Goal: Transaction & Acquisition: Purchase product/service

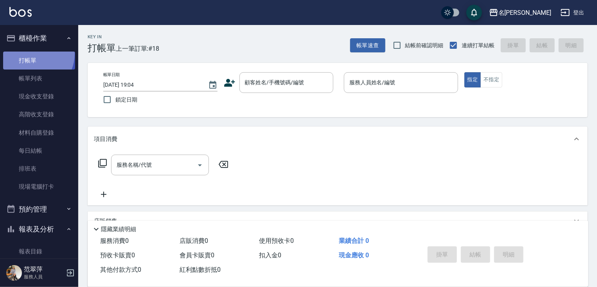
click at [31, 54] on link "打帳單" at bounding box center [39, 61] width 72 height 18
click at [31, 59] on link "打帳單" at bounding box center [39, 61] width 72 height 18
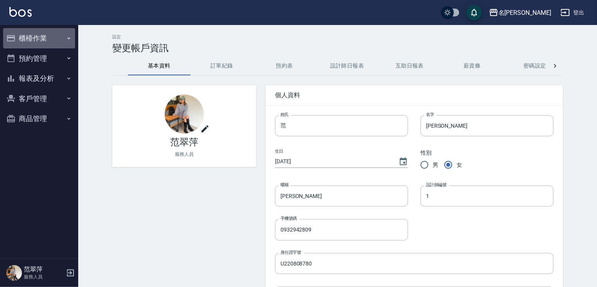
drag, startPoint x: 47, startPoint y: 41, endPoint x: 41, endPoint y: 56, distance: 15.8
click at [47, 41] on button "櫃檯作業" at bounding box center [39, 38] width 72 height 20
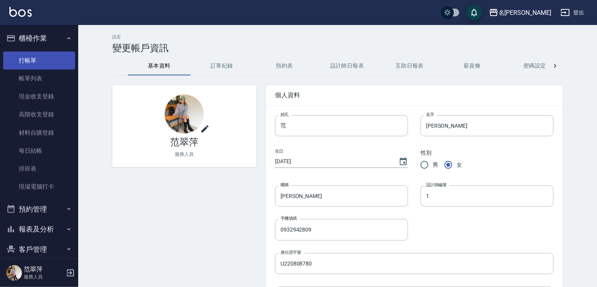
click at [35, 65] on link "打帳單" at bounding box center [39, 61] width 72 height 18
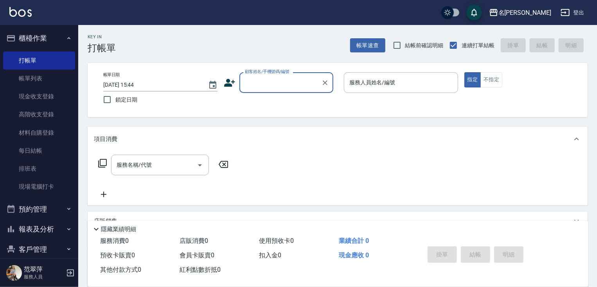
click at [252, 83] on input "顧客姓名/手機號碼/編號" at bounding box center [280, 83] width 75 height 14
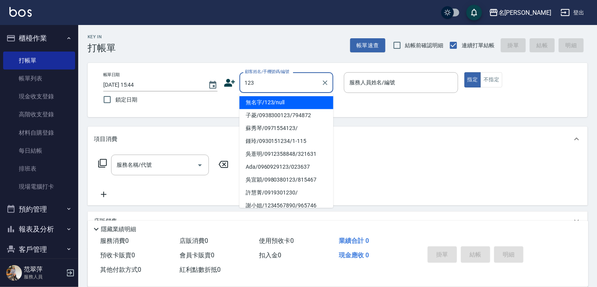
click at [271, 102] on li "無名字/123/null" at bounding box center [286, 102] width 94 height 13
type input "無名字/123/null"
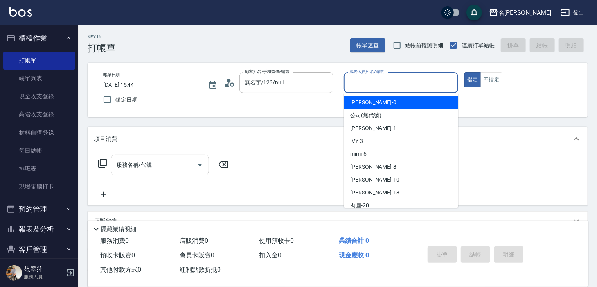
click at [363, 83] on input "服務人員姓名/編號" at bounding box center [400, 83] width 107 height 14
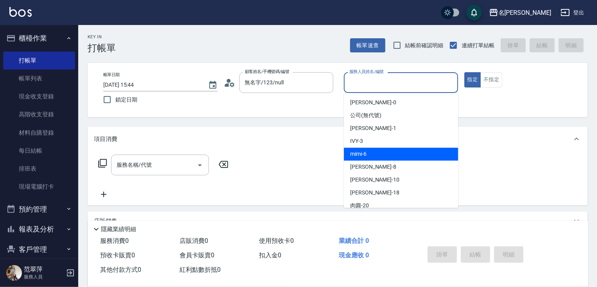
click at [361, 157] on span "mimi -6" at bounding box center [358, 154] width 16 height 8
type input "mimi-6"
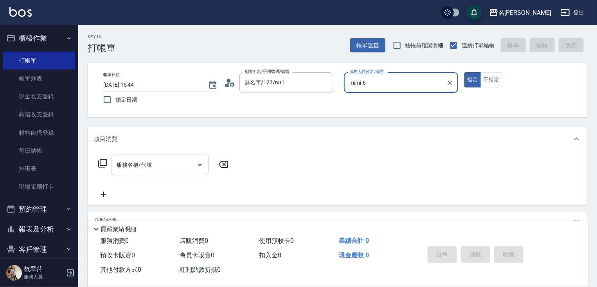
click at [160, 162] on input "服務名稱/代號" at bounding box center [154, 165] width 79 height 14
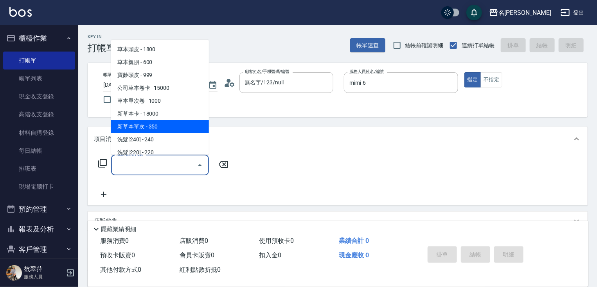
click at [169, 124] on span "新草本單次 - 350" at bounding box center [160, 126] width 98 height 13
type input "新草本單次(109)"
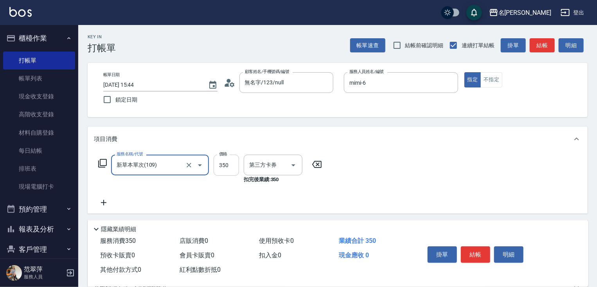
type input "舊有卡券"
click at [228, 164] on input "350" at bounding box center [226, 165] width 25 height 21
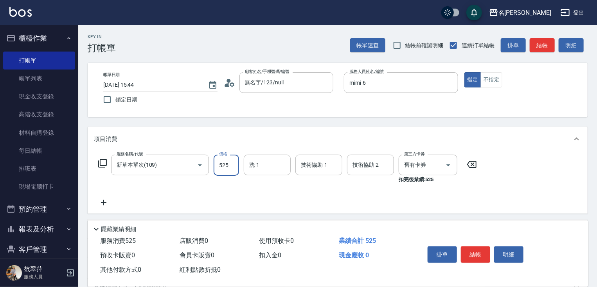
type input "525"
type input "[PERSON_NAME]-18"
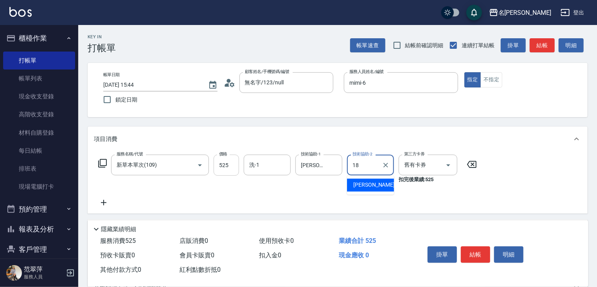
type input "[PERSON_NAME]-18"
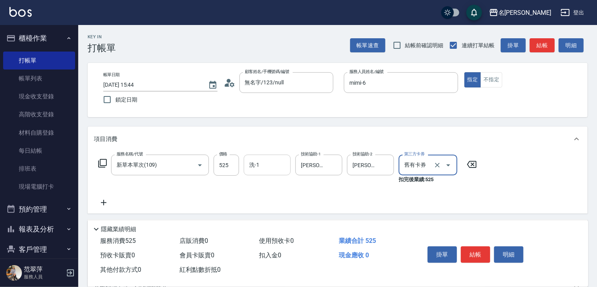
click at [265, 166] on input "洗-1" at bounding box center [267, 165] width 40 height 14
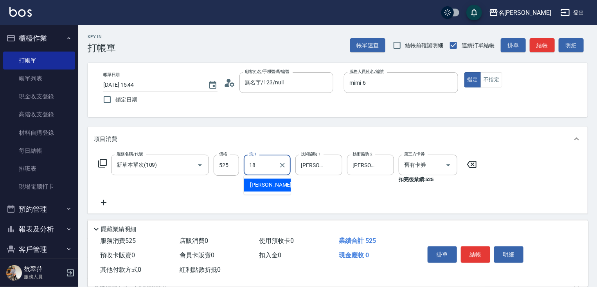
type input "[PERSON_NAME]-18"
click at [471, 251] on button "結帳" at bounding box center [475, 255] width 29 height 16
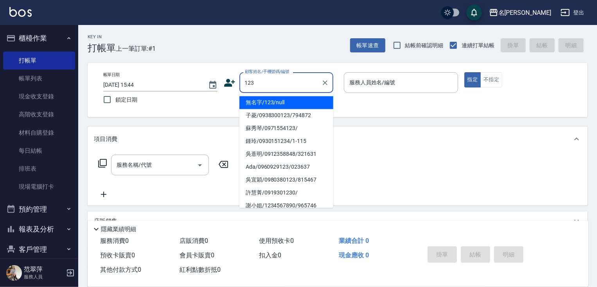
click at [271, 104] on li "無名字/123/null" at bounding box center [286, 102] width 94 height 13
type input "無名字/123/null"
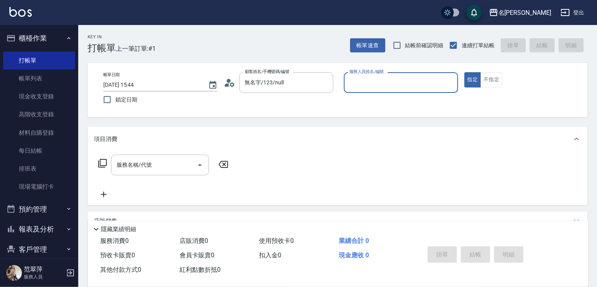
click at [394, 88] on input "服務人員姓名/編號" at bounding box center [400, 83] width 107 height 14
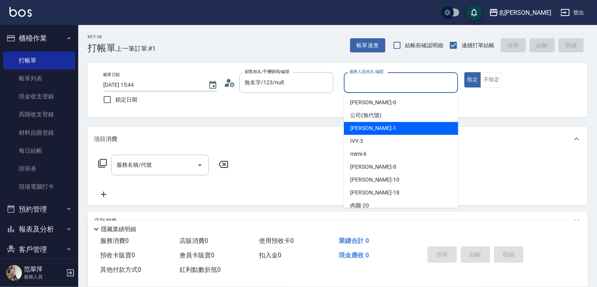
click at [372, 130] on div "[PERSON_NAME] -1" at bounding box center [401, 128] width 114 height 13
type input "[PERSON_NAME]-1"
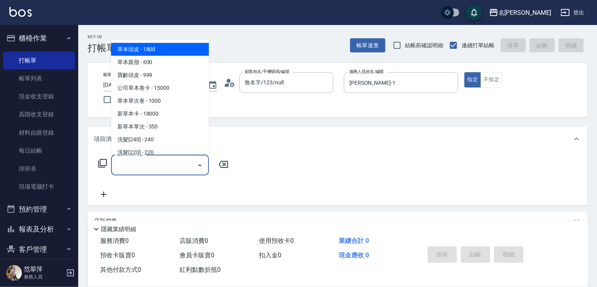
click at [158, 167] on input "服務名稱/代號" at bounding box center [154, 165] width 79 height 14
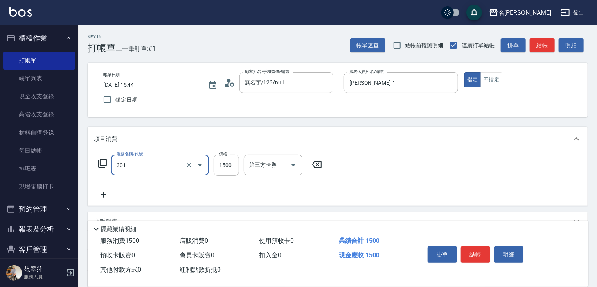
type input "燙髮(1500)(301)"
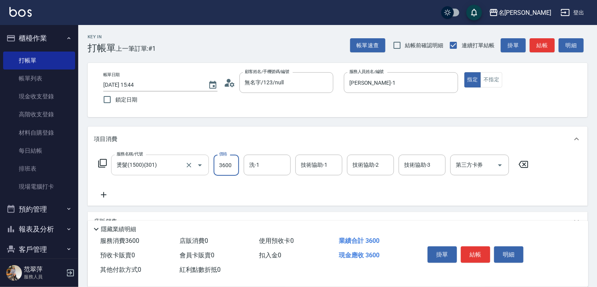
type input "3600"
type input "鴨肉-23"
type input "[PERSON_NAME]-1"
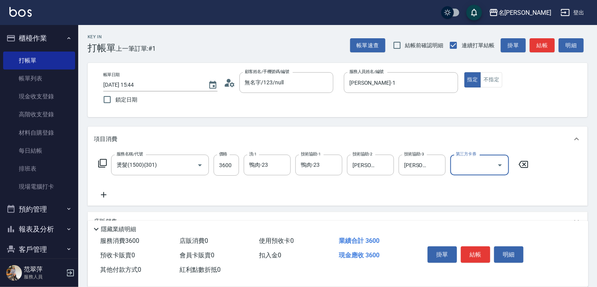
drag, startPoint x: 106, startPoint y: 194, endPoint x: 104, endPoint y: 178, distance: 16.7
click at [106, 194] on icon at bounding box center [104, 194] width 20 height 9
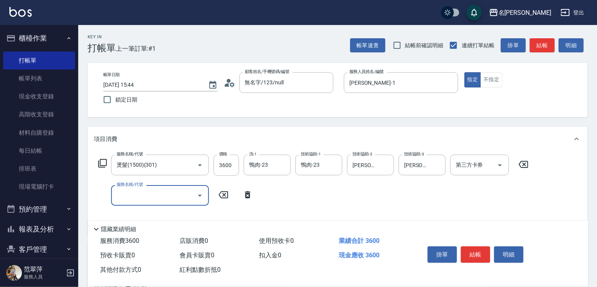
click at [105, 161] on icon at bounding box center [102, 163] width 9 height 9
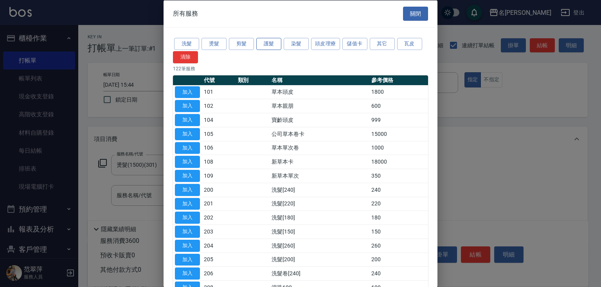
click at [272, 43] on button "護髮" at bounding box center [268, 44] width 25 height 12
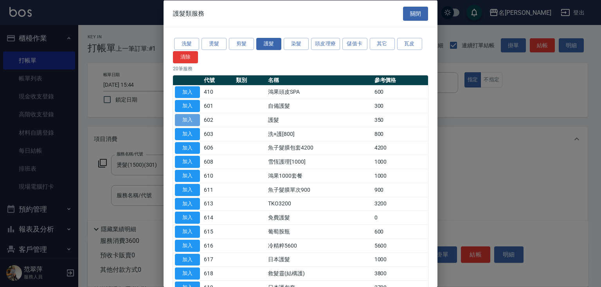
click at [183, 121] on button "加入" at bounding box center [187, 120] width 25 height 12
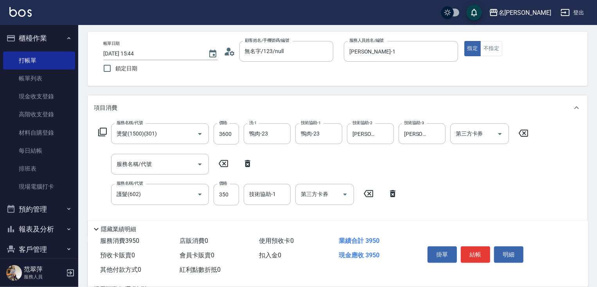
scroll to position [31, 0]
type input "640"
type input "13"
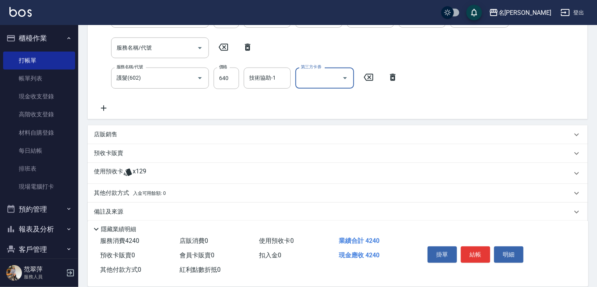
scroll to position [156, 0]
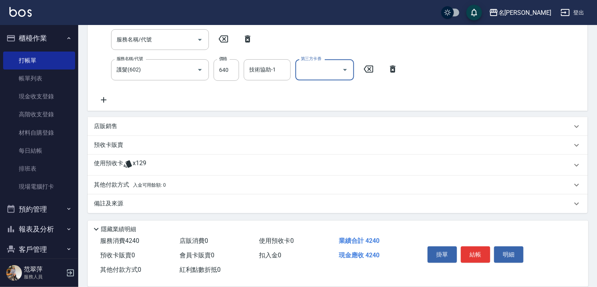
click at [122, 183] on p "其他付款方式 入金可用餘額: 0" at bounding box center [130, 185] width 72 height 9
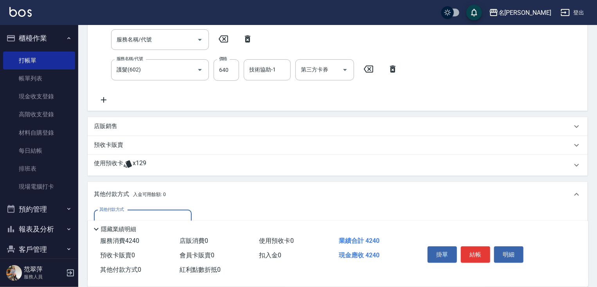
scroll to position [0, 0]
drag, startPoint x: 154, startPoint y: 214, endPoint x: 148, endPoint y: 235, distance: 21.8
click at [154, 214] on input "其他付款方式" at bounding box center [142, 221] width 91 height 14
click at [146, 253] on span "信用卡" at bounding box center [143, 253] width 98 height 13
type input "信用卡"
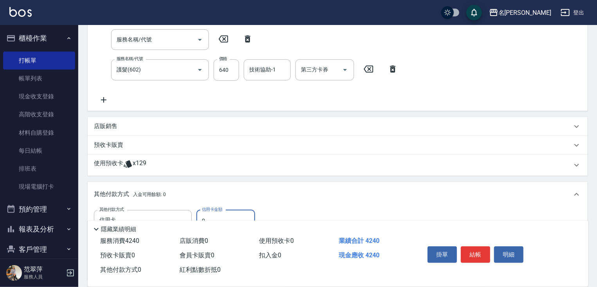
click at [203, 212] on input "0" at bounding box center [225, 220] width 59 height 21
type input "4240"
click at [470, 256] on button "結帳" at bounding box center [475, 255] width 29 height 16
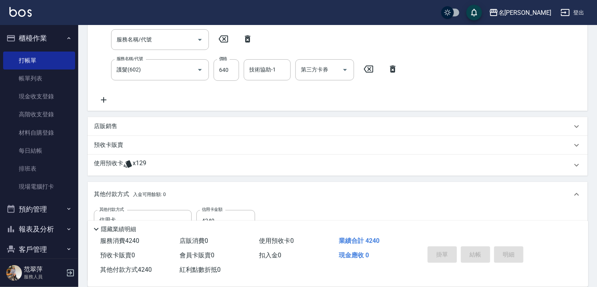
type input "[DATE] 15:46"
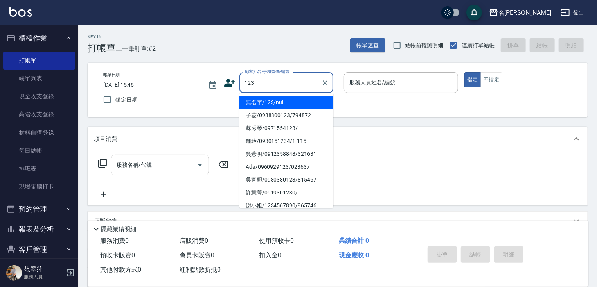
click at [274, 106] on li "無名字/123/null" at bounding box center [286, 102] width 94 height 13
type input "無名字/123/null"
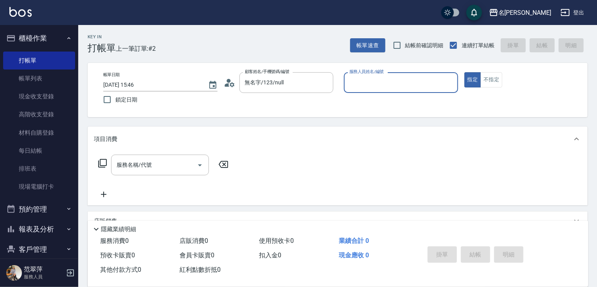
click at [362, 83] on input "服務人員姓名/編號" at bounding box center [400, 83] width 107 height 14
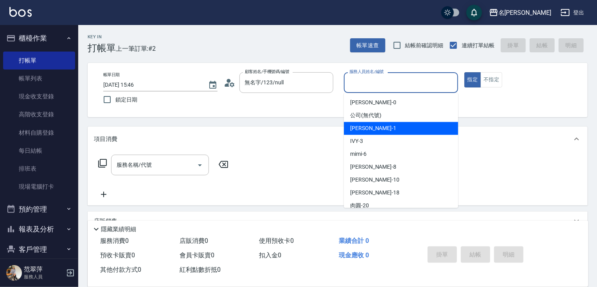
click at [367, 127] on span "[PERSON_NAME] -1" at bounding box center [373, 128] width 46 height 8
type input "[PERSON_NAME]-1"
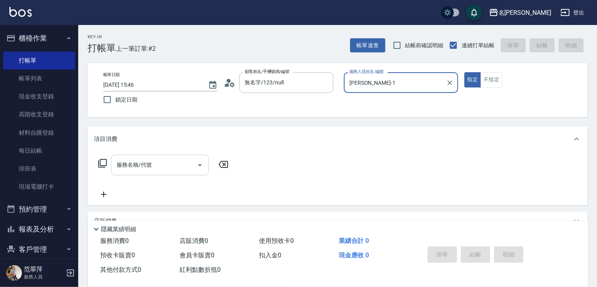
click at [161, 164] on input "服務名稱/代號" at bounding box center [154, 165] width 79 height 14
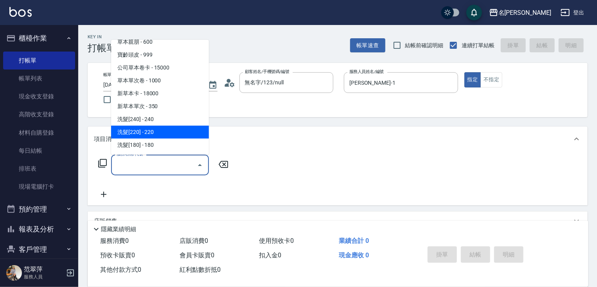
scroll to position [31, 0]
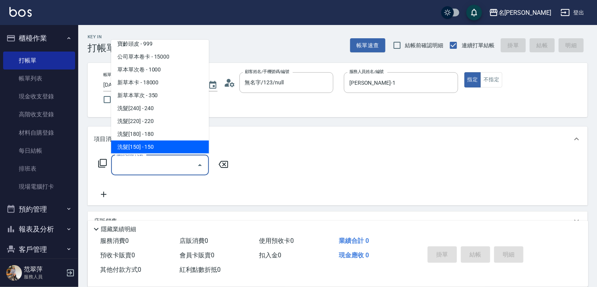
click at [160, 149] on span "洗髮[150] - 150" at bounding box center [160, 147] width 98 height 13
type input "洗髮[150](203)"
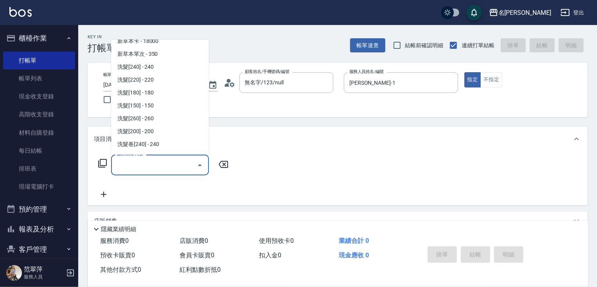
scroll to position [94, 0]
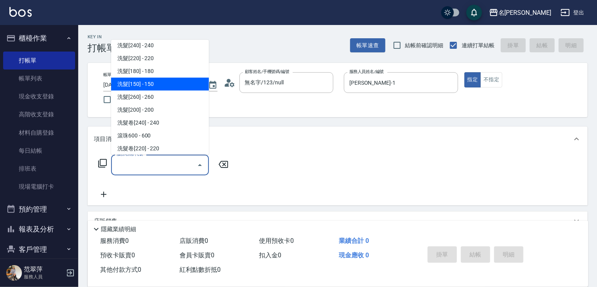
click at [150, 83] on span "洗髮[150] - 150" at bounding box center [160, 84] width 98 height 13
type input "洗髮[150](203)"
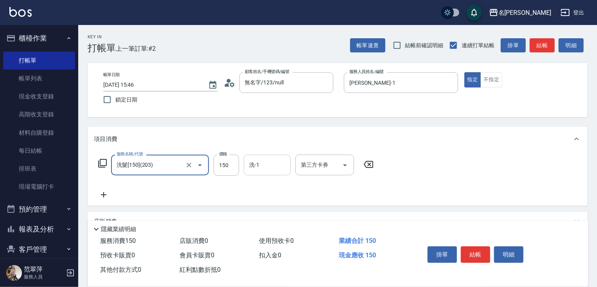
drag, startPoint x: 266, startPoint y: 166, endPoint x: 265, endPoint y: 174, distance: 7.8
click at [266, 166] on input "洗-1" at bounding box center [267, 165] width 40 height 14
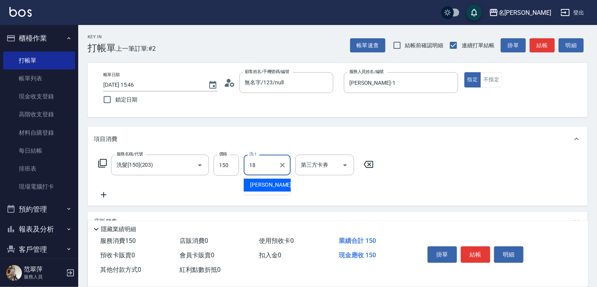
type input "[PERSON_NAME]-18"
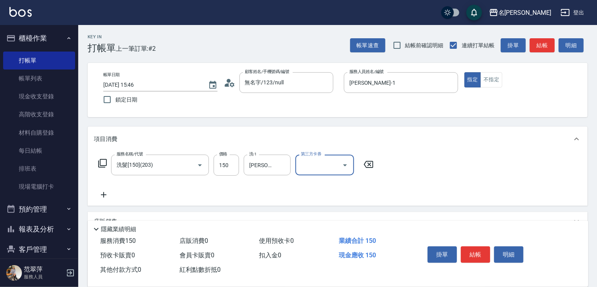
click at [103, 195] on icon at bounding box center [103, 194] width 5 height 5
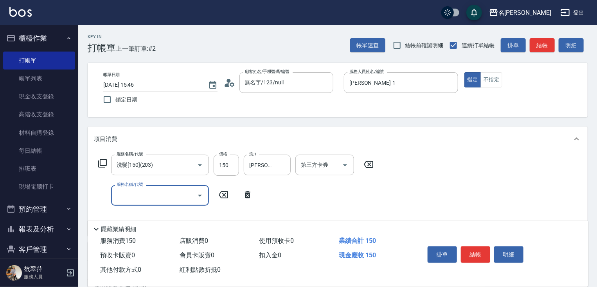
click at [139, 200] on input "服務名稱/代號" at bounding box center [154, 196] width 79 height 14
type input "剪髮(400)(401)"
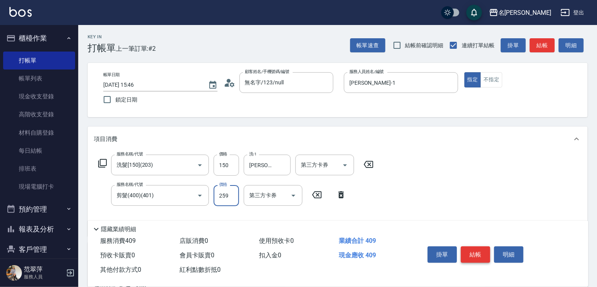
type input "259"
click at [480, 250] on button "結帳" at bounding box center [475, 255] width 29 height 16
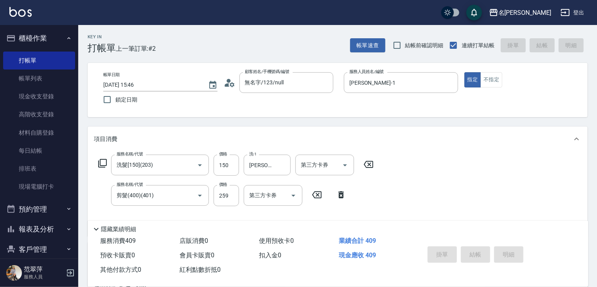
type input "[DATE] 15:47"
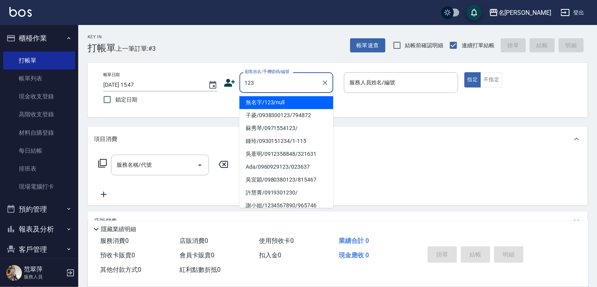
click at [289, 109] on li "無名字/123/null" at bounding box center [286, 102] width 94 height 13
type input "無名字/123/null"
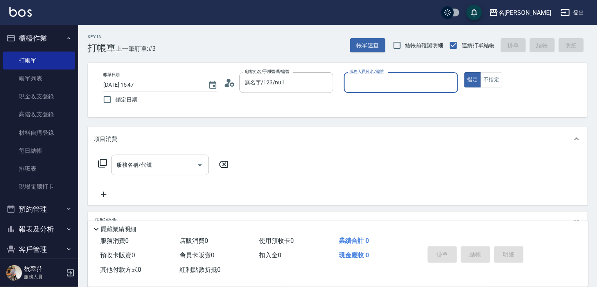
click at [363, 83] on input "服務人員姓名/編號" at bounding box center [400, 83] width 107 height 14
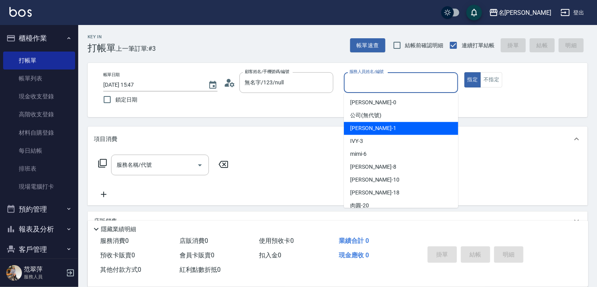
click at [370, 127] on span "[PERSON_NAME] -1" at bounding box center [373, 128] width 46 height 8
type input "[PERSON_NAME]-1"
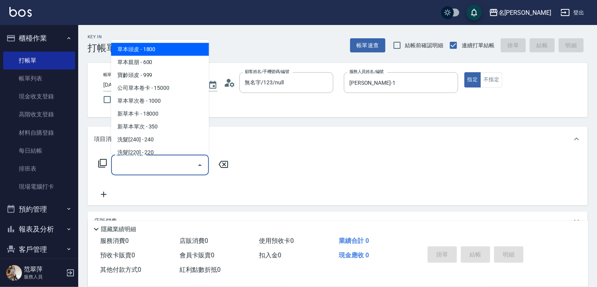
click at [162, 166] on input "服務名稱/代號" at bounding box center [154, 165] width 79 height 14
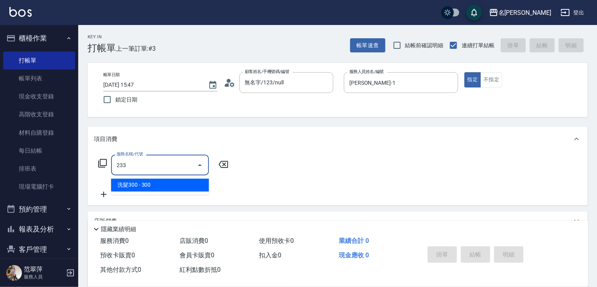
type input "洗髮300(233)"
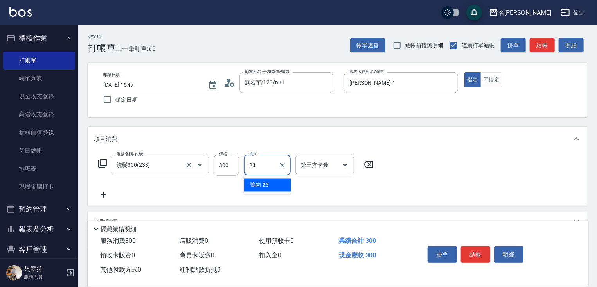
type input "鴨肉-23"
click at [103, 194] on icon at bounding box center [104, 194] width 20 height 9
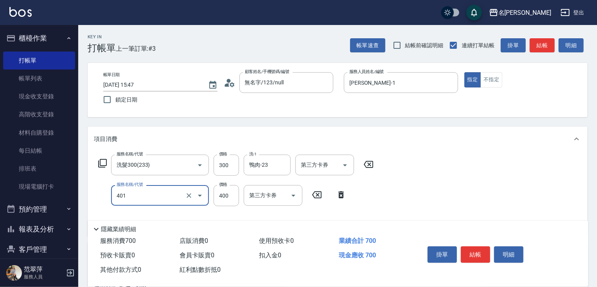
type input "剪髮(400)(401)"
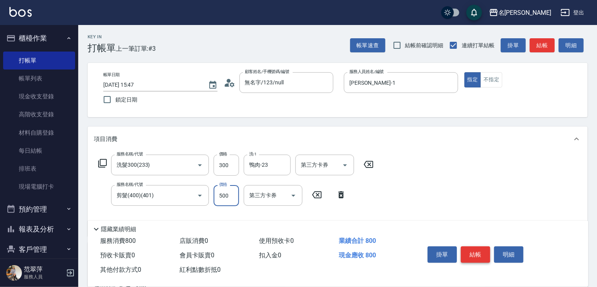
type input "500"
click at [475, 250] on button "結帳" at bounding box center [475, 255] width 29 height 16
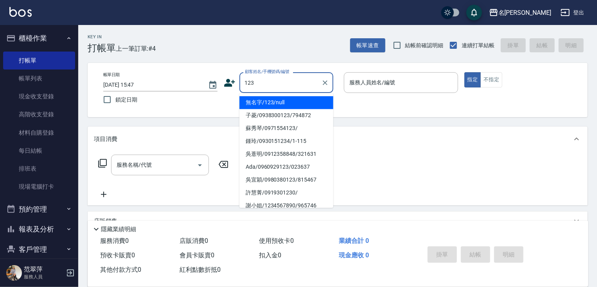
click at [288, 97] on li "無名字/123/null" at bounding box center [286, 102] width 94 height 13
type input "無名字/123/null"
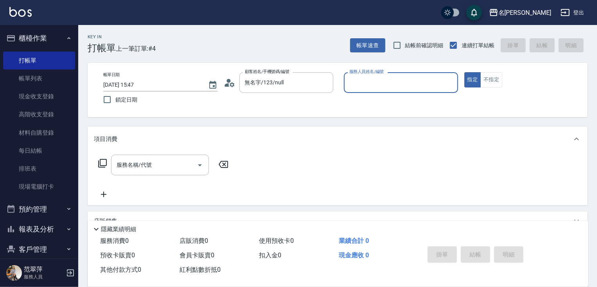
click at [366, 84] on input "服務人員姓名/編號" at bounding box center [400, 83] width 107 height 14
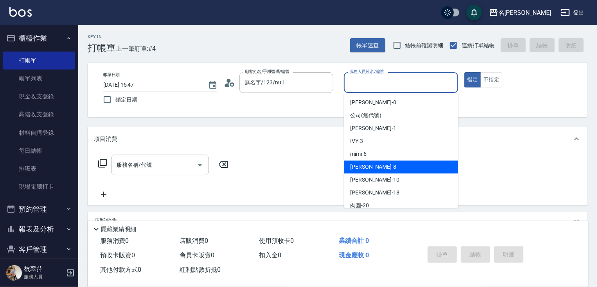
click at [364, 165] on span "曉容 -8" at bounding box center [373, 167] width 46 height 8
type input "曉容-8"
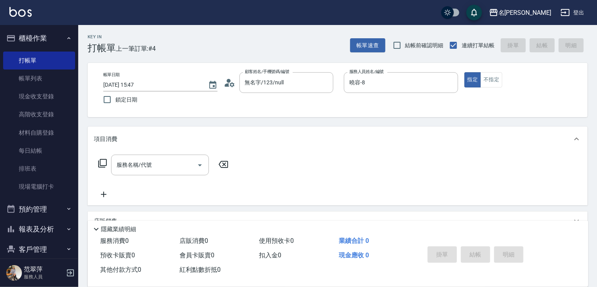
click at [153, 153] on div "服務名稱/代號 服務名稱/代號" at bounding box center [338, 179] width 500 height 54
click at [158, 166] on input "服務名稱/代號" at bounding box center [154, 165] width 79 height 14
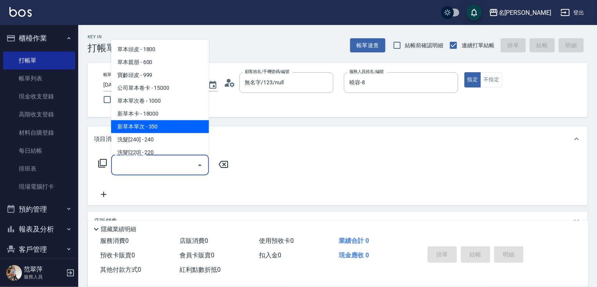
drag, startPoint x: 169, startPoint y: 124, endPoint x: 192, endPoint y: 143, distance: 29.2
click at [169, 124] on span "新草本單次 - 350" at bounding box center [160, 126] width 98 height 13
type input "新草本單次(109)"
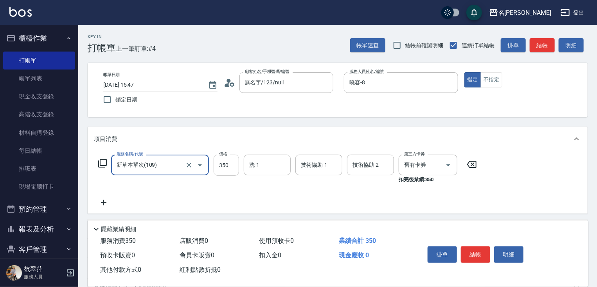
click at [223, 167] on input "350" at bounding box center [226, 165] width 25 height 21
type input "525"
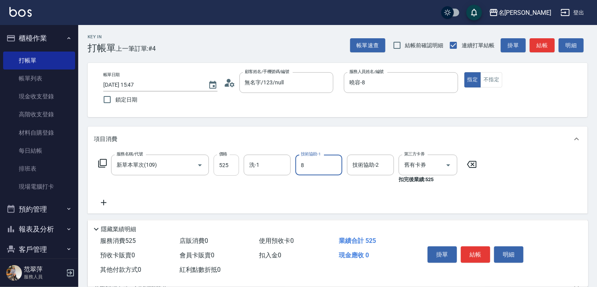
type input "曉容-8"
click at [261, 160] on input "洗-1" at bounding box center [267, 165] width 40 height 14
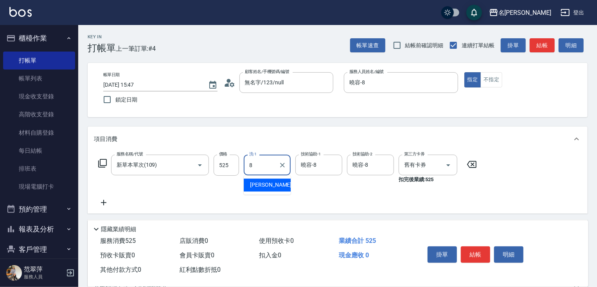
type input "曉容-8"
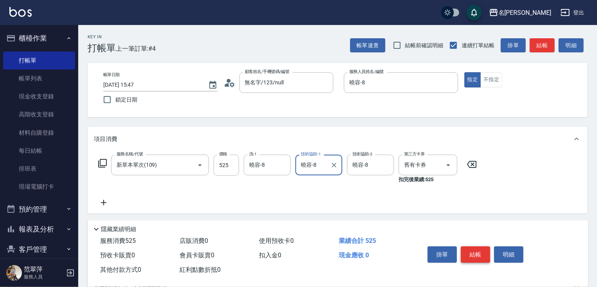
click at [472, 248] on button "結帳" at bounding box center [475, 255] width 29 height 16
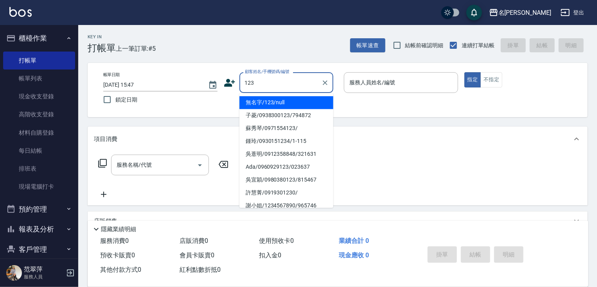
click at [273, 104] on li "無名字/123/null" at bounding box center [286, 102] width 94 height 13
type input "無名字/123/null"
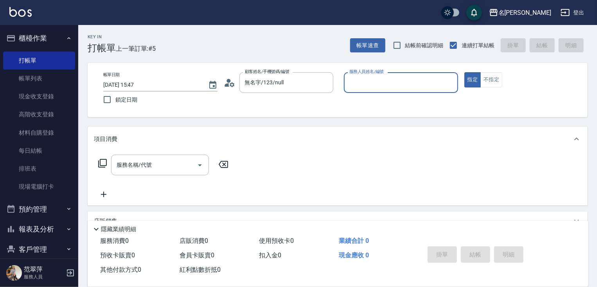
click at [375, 83] on input "服務人員姓名/編號" at bounding box center [400, 83] width 107 height 14
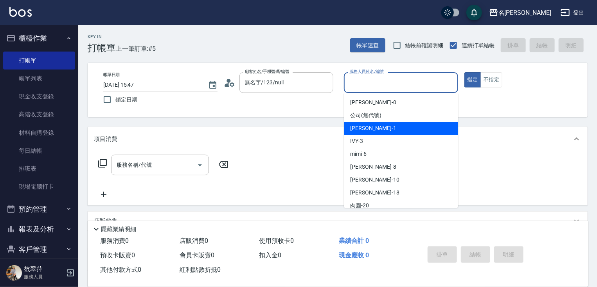
drag, startPoint x: 375, startPoint y: 131, endPoint x: 404, endPoint y: 122, distance: 29.6
click at [377, 130] on div "[PERSON_NAME] -1" at bounding box center [401, 128] width 114 height 13
type input "[PERSON_NAME]-1"
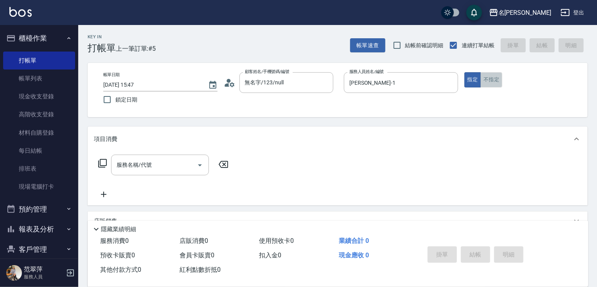
click at [497, 82] on button "不指定" at bounding box center [491, 79] width 22 height 15
click at [182, 164] on input "服務名稱/代號" at bounding box center [154, 165] width 79 height 14
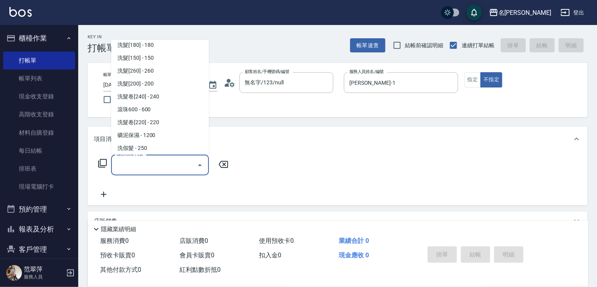
scroll to position [133, 0]
click at [151, 96] on span "滾珠600 - 600" at bounding box center [160, 97] width 98 height 13
type input "滾珠600(208)"
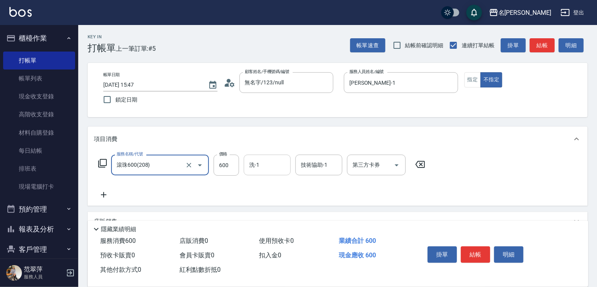
click at [260, 168] on input "洗-1" at bounding box center [267, 165] width 40 height 14
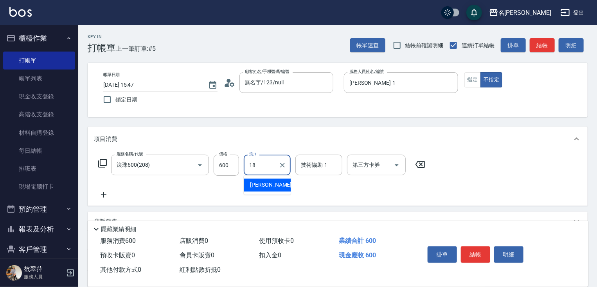
type input "[PERSON_NAME]-18"
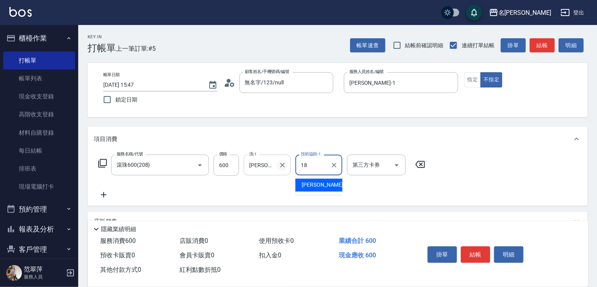
type input "[PERSON_NAME]-18"
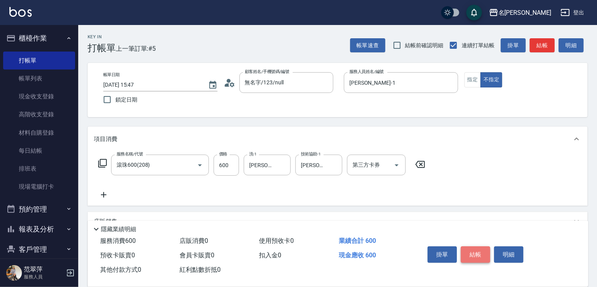
click at [474, 250] on button "結帳" at bounding box center [475, 255] width 29 height 16
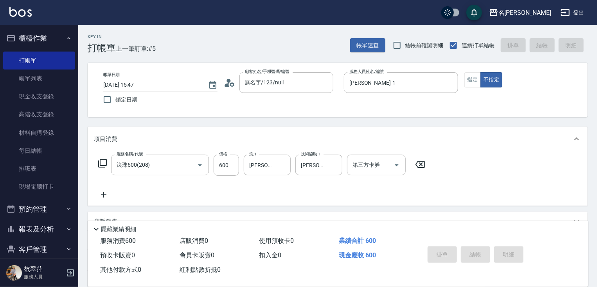
type input "[DATE] 15:48"
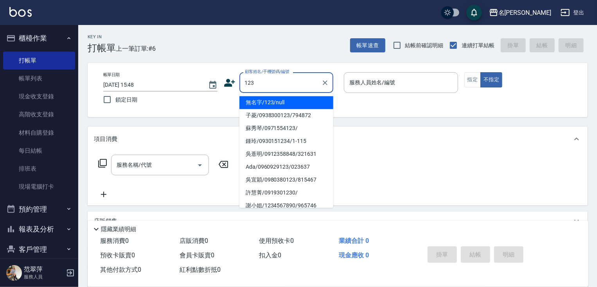
click at [287, 108] on li "無名字/123/null" at bounding box center [286, 102] width 94 height 13
type input "無名字/123/null"
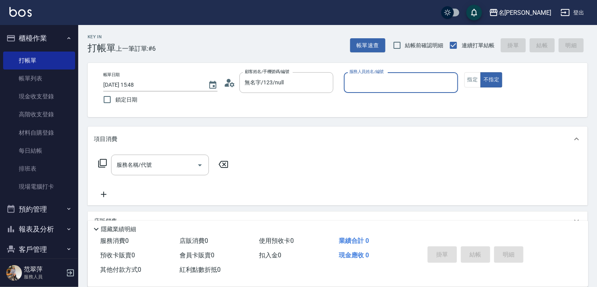
click at [354, 92] on div "服務人員姓名/編號" at bounding box center [401, 82] width 114 height 21
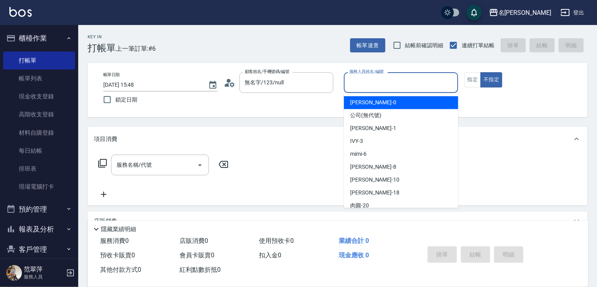
click at [374, 86] on input "服務人員姓名/編號" at bounding box center [400, 83] width 107 height 14
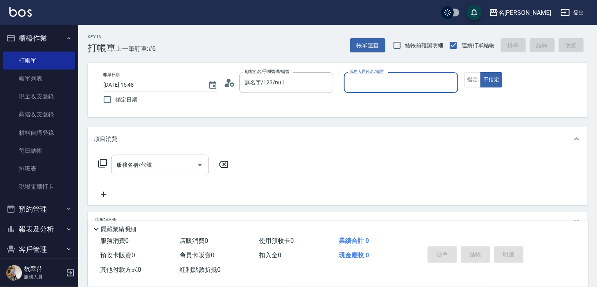
drag, startPoint x: 366, startPoint y: 82, endPoint x: 375, endPoint y: 119, distance: 37.9
click at [367, 90] on div "服務人員姓名/編號" at bounding box center [401, 82] width 114 height 21
click at [367, 75] on div "服務人員姓名/編號" at bounding box center [401, 82] width 114 height 21
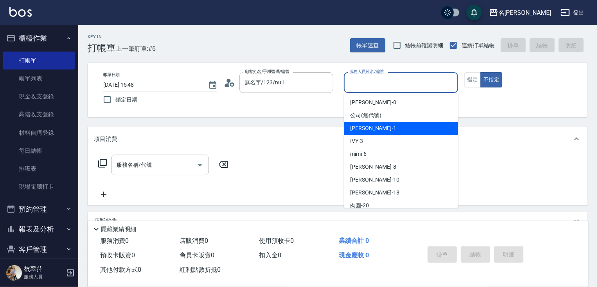
drag, startPoint x: 379, startPoint y: 126, endPoint x: 427, endPoint y: 98, distance: 55.5
click at [382, 122] on ul "[PERSON_NAME] -0 公司 (無代號) [PERSON_NAME] -1 IVY -3 mimi -6 曉容 -8 [PERSON_NAME] -…" at bounding box center [401, 150] width 114 height 115
click at [380, 124] on div "[PERSON_NAME] -1" at bounding box center [401, 128] width 114 height 13
type input "[PERSON_NAME]-1"
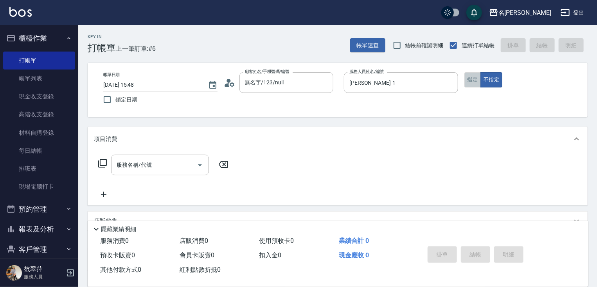
click at [468, 82] on button "指定" at bounding box center [472, 79] width 17 height 15
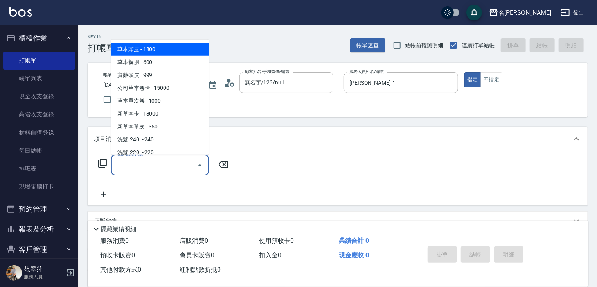
click at [159, 164] on input "服務名稱/代號" at bounding box center [154, 165] width 79 height 14
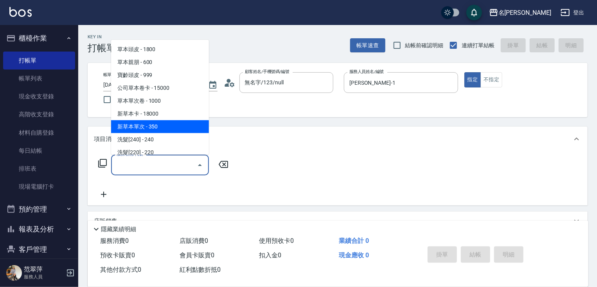
click at [160, 129] on span "新草本單次 - 350" at bounding box center [160, 126] width 98 height 13
type input "新草本單次(109)"
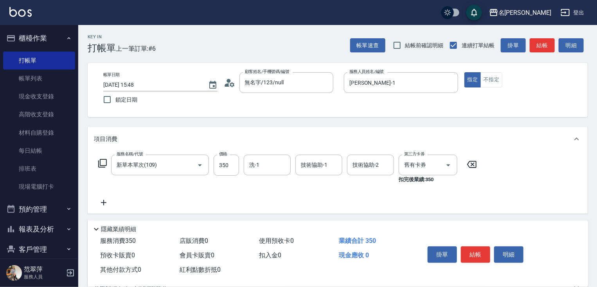
click at [240, 166] on div "服務名稱/代號 新草本單次(109) 服務名稱/代號 價格 350 價格 洗-1 洗-1 技術協助-1 技術協助-1 技術協助-2 技術協助-2 第三方卡券 …" at bounding box center [288, 169] width 388 height 29
click at [231, 165] on input "350" at bounding box center [226, 165] width 25 height 21
type input "525"
type input "鴨肉-23"
type input "[PERSON_NAME]-1"
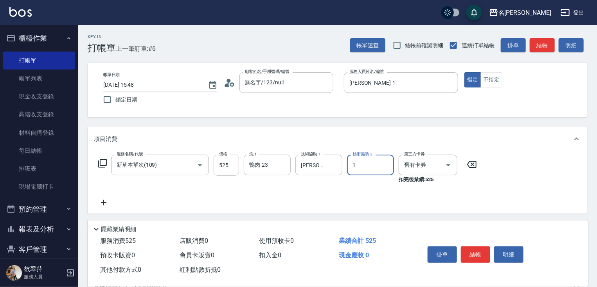
type input "[PERSON_NAME]-1"
click at [103, 205] on icon at bounding box center [104, 202] width 20 height 9
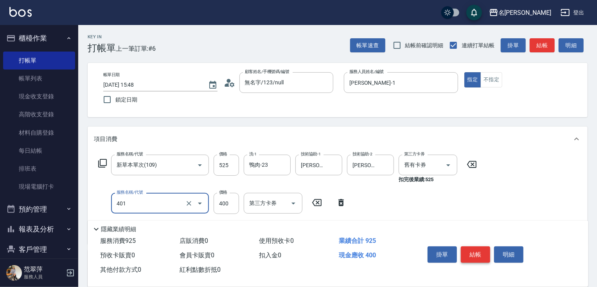
type input "剪髮(400)(401)"
click at [472, 248] on button "結帳" at bounding box center [475, 255] width 29 height 16
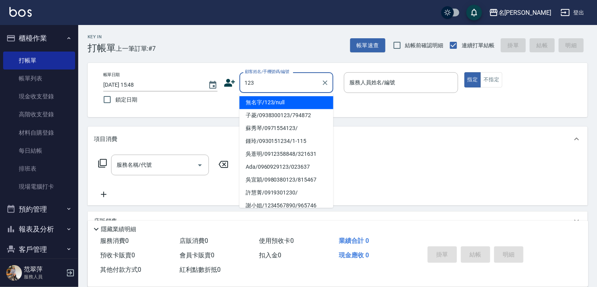
drag, startPoint x: 289, startPoint y: 102, endPoint x: 371, endPoint y: 85, distance: 83.5
click at [293, 100] on li "無名字/123/null" at bounding box center [286, 102] width 94 height 13
type input "無名字/123/null"
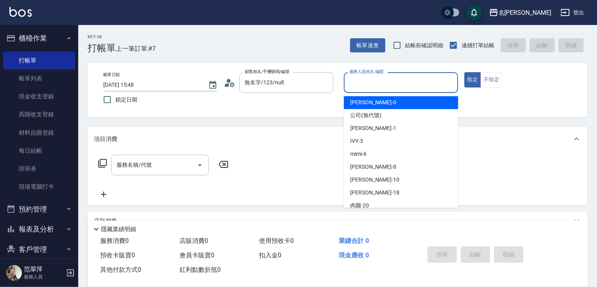
click at [371, 85] on input "服務人員姓名/編號" at bounding box center [400, 83] width 107 height 14
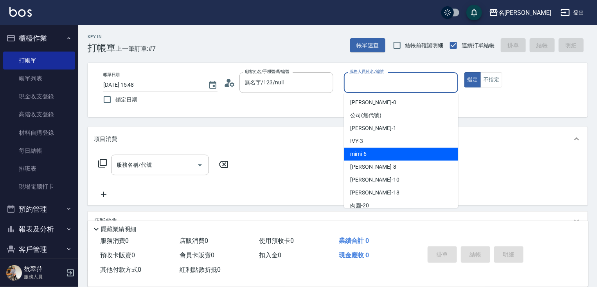
click at [362, 156] on span "mimi -6" at bounding box center [358, 154] width 16 height 8
type input "mimi-6"
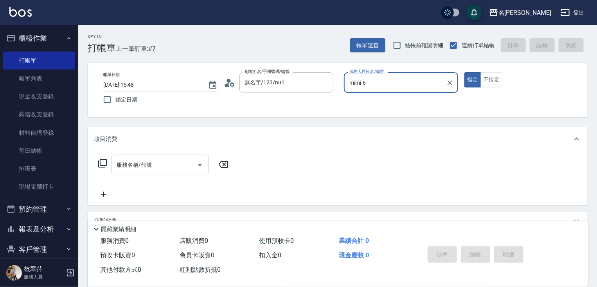
click at [174, 170] on input "服務名稱/代號" at bounding box center [154, 165] width 79 height 14
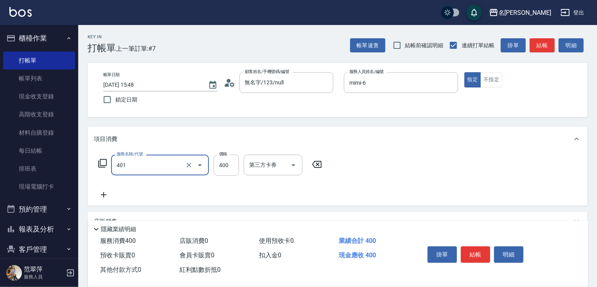
type input "剪髮(400)(401)"
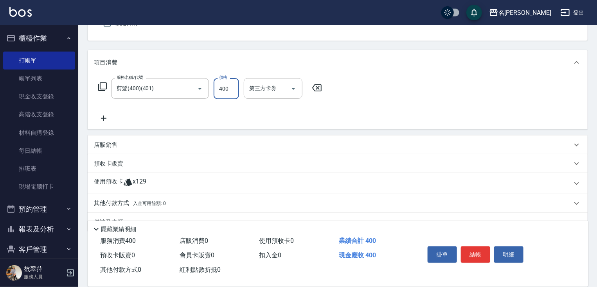
scroll to position [95, 0]
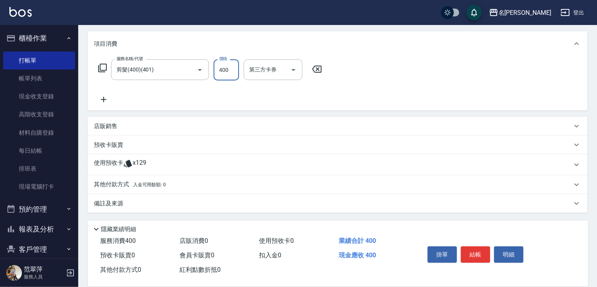
click at [114, 188] on p "其他付款方式 入金可用餘額: 0" at bounding box center [130, 185] width 72 height 9
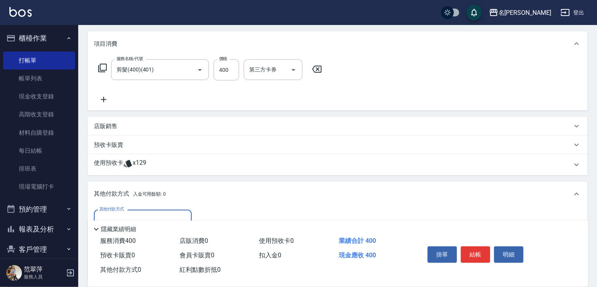
scroll to position [0, 0]
click at [147, 211] on div "其他付款方式" at bounding box center [143, 220] width 98 height 21
click at [136, 259] on span "信用卡" at bounding box center [143, 253] width 98 height 13
type input "信用卡"
click at [200, 214] on input "0" at bounding box center [225, 220] width 59 height 21
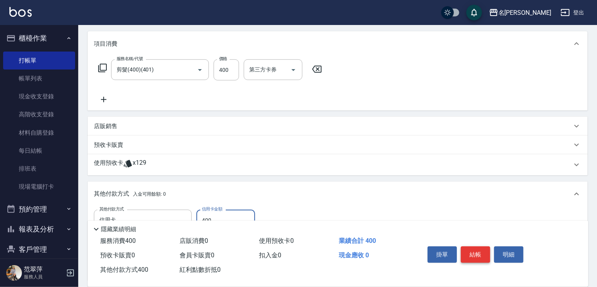
type input "400"
click at [485, 257] on button "結帳" at bounding box center [475, 255] width 29 height 16
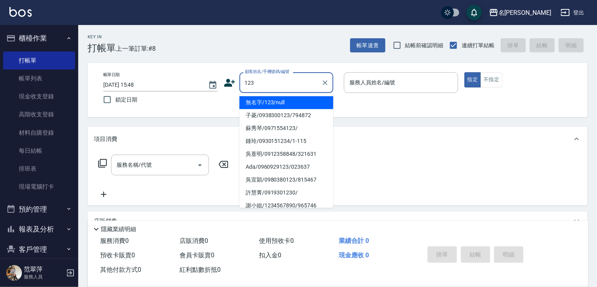
click at [302, 105] on li "無名字/123/null" at bounding box center [286, 102] width 94 height 13
type input "無名字/123/null"
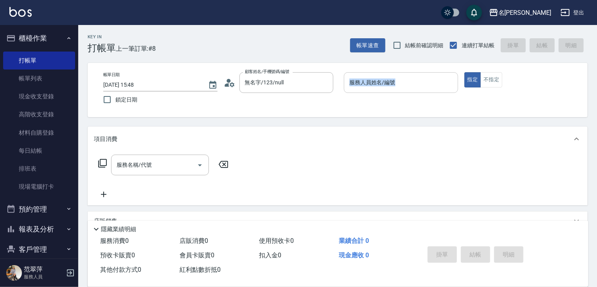
drag, startPoint x: 397, startPoint y: 68, endPoint x: 386, endPoint y: 90, distance: 25.0
click at [394, 80] on div "帳單日期 [DATE] 15:48 鎖定日期 顧客姓名/手機號碼/編號 無名字/123/null 顧客姓名/手機號碼/編號 服務人員姓名/編號 服務人員姓名/…" at bounding box center [338, 90] width 500 height 54
click at [385, 92] on div "服務人員姓名/編號" at bounding box center [401, 82] width 114 height 21
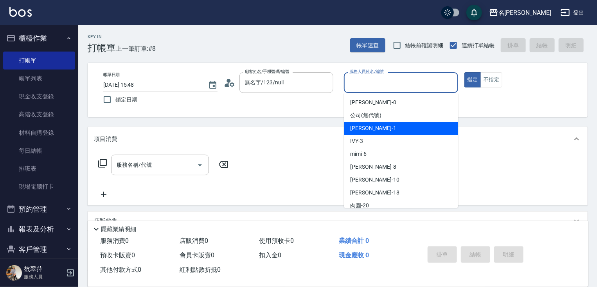
click at [371, 131] on span "[PERSON_NAME] -1" at bounding box center [373, 128] width 46 height 8
type input "[PERSON_NAME]-1"
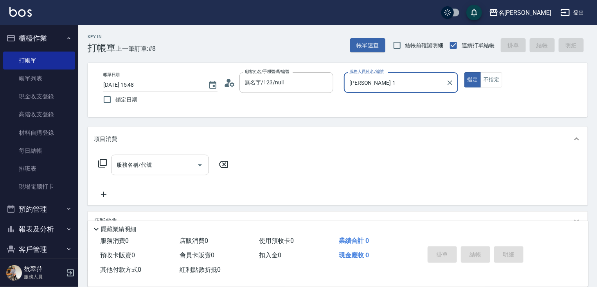
click at [155, 168] on input "服務名稱/代號" at bounding box center [154, 165] width 79 height 14
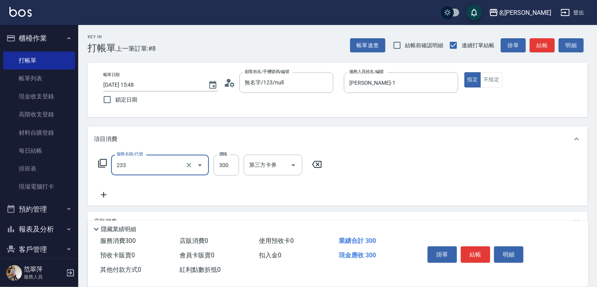
type input "洗髮300(233)"
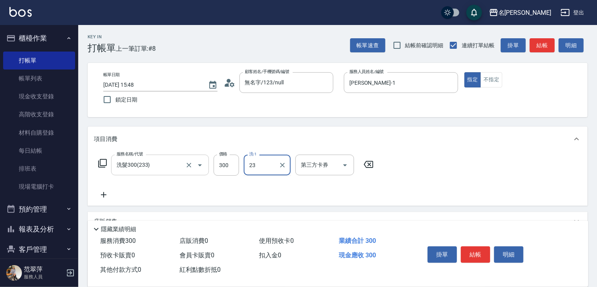
type input "鴨肉-23"
click at [486, 254] on button "結帳" at bounding box center [475, 255] width 29 height 16
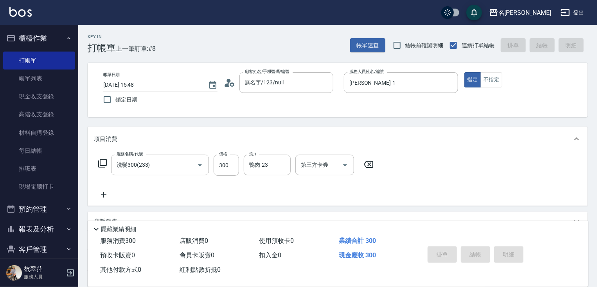
type input "[DATE] 15:49"
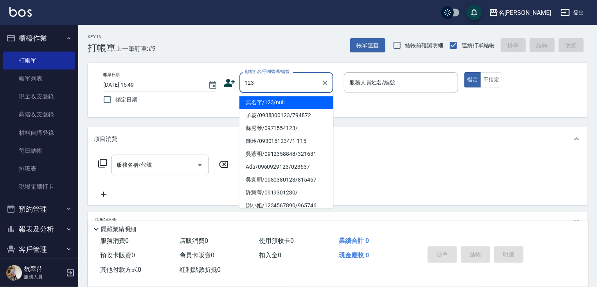
click at [293, 102] on li "無名字/123/null" at bounding box center [286, 102] width 94 height 13
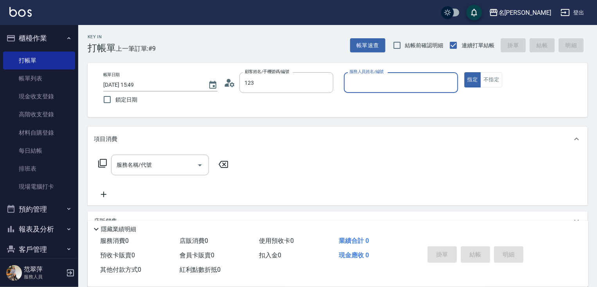
type input "無名字/123/null"
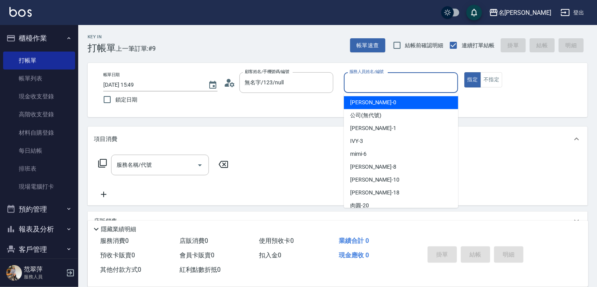
click at [358, 88] on input "服務人員姓名/編號" at bounding box center [400, 83] width 107 height 14
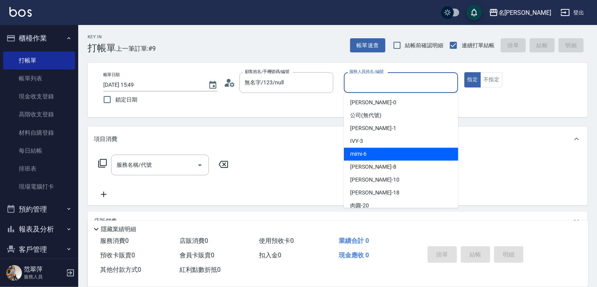
click at [368, 155] on div "mimi -6" at bounding box center [401, 154] width 114 height 13
type input "mimi-6"
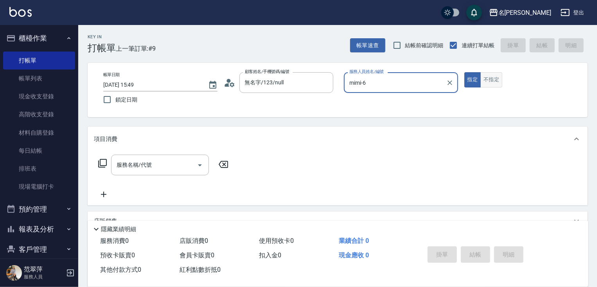
click at [485, 79] on button "不指定" at bounding box center [491, 79] width 22 height 15
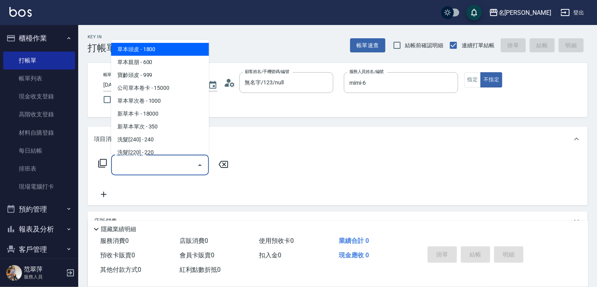
click at [161, 168] on input "服務名稱/代號" at bounding box center [154, 165] width 79 height 14
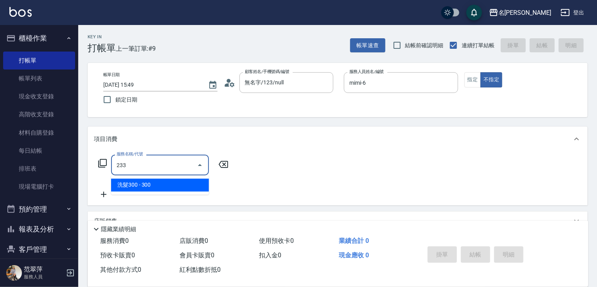
type input "洗髮300(233)"
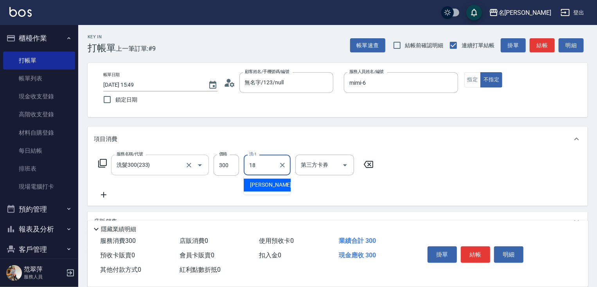
type input "[PERSON_NAME]-18"
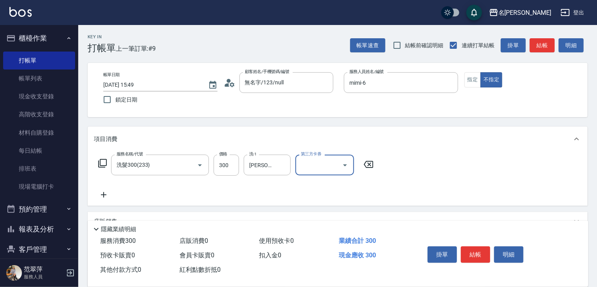
click at [105, 196] on icon at bounding box center [104, 194] width 20 height 9
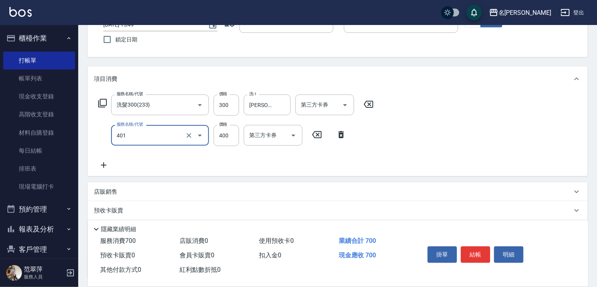
scroll to position [88, 0]
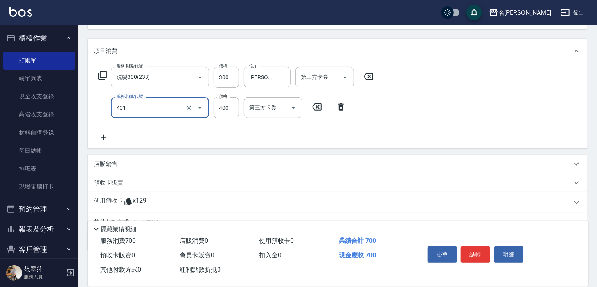
type input "剪髮(400)(401)"
click at [105, 138] on icon at bounding box center [103, 137] width 5 height 5
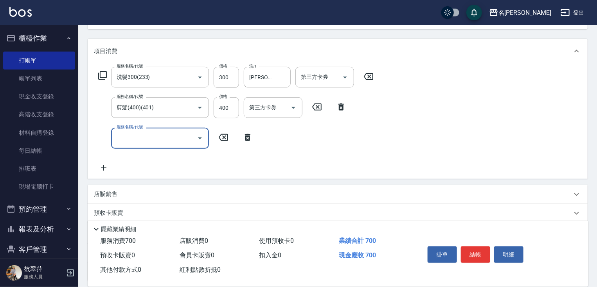
click at [127, 138] on input "服務名稱/代號" at bounding box center [154, 138] width 79 height 14
type input "潤絲20(801)"
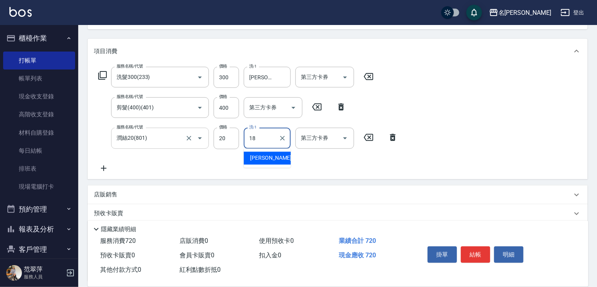
type input "[PERSON_NAME]-18"
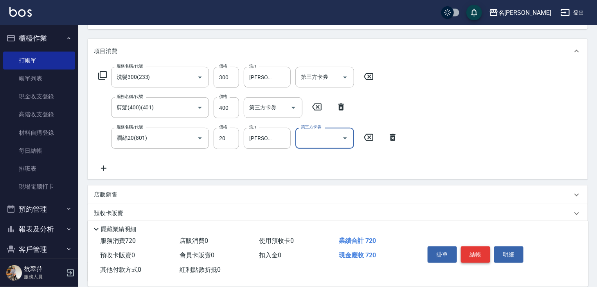
click at [481, 250] on button "結帳" at bounding box center [475, 255] width 29 height 16
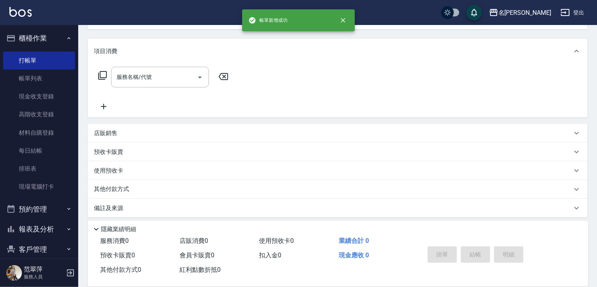
scroll to position [76, 0]
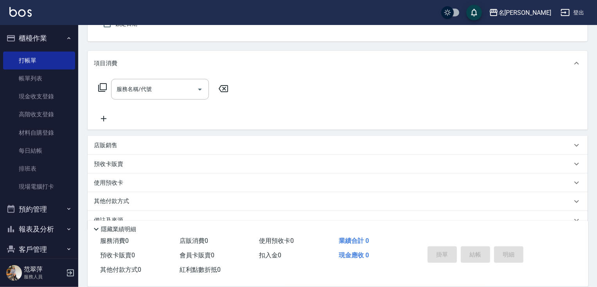
click at [596, 49] on div "Key In 打帳單 上一筆訂單:#10 帳單速查 結帳前確認明細 連續打單結帳 掛單 結帳 明細 帳單日期 [DATE] 15:49 鎖定日期 顧客姓名/手…" at bounding box center [337, 126] width 519 height 355
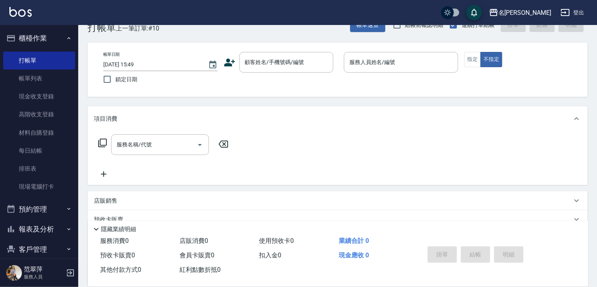
scroll to position [0, 0]
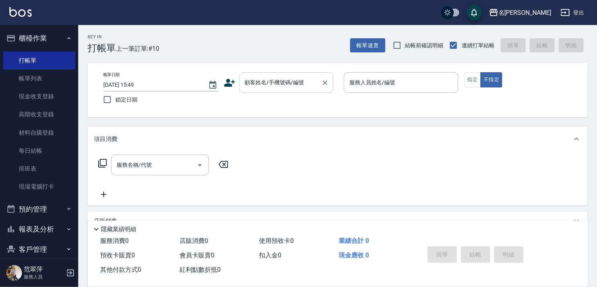
click at [307, 90] on div "顧客姓名/手機號碼/編號" at bounding box center [286, 82] width 94 height 21
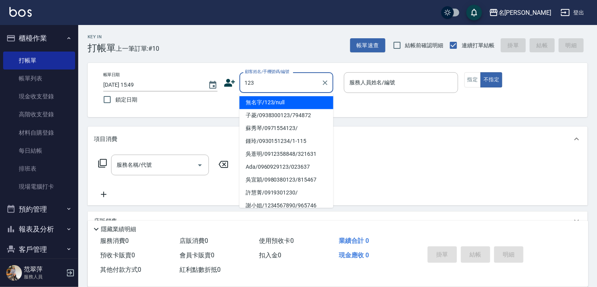
drag, startPoint x: 293, startPoint y: 106, endPoint x: 337, endPoint y: 91, distance: 46.6
click at [294, 105] on li "無名字/123/null" at bounding box center [286, 102] width 94 height 13
type input "無名字/123/null"
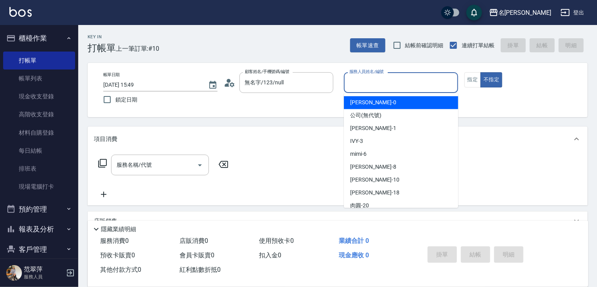
drag, startPoint x: 361, startPoint y: 87, endPoint x: 365, endPoint y: 112, distance: 25.7
click at [362, 93] on div "服務人員姓名/編號" at bounding box center [401, 82] width 114 height 21
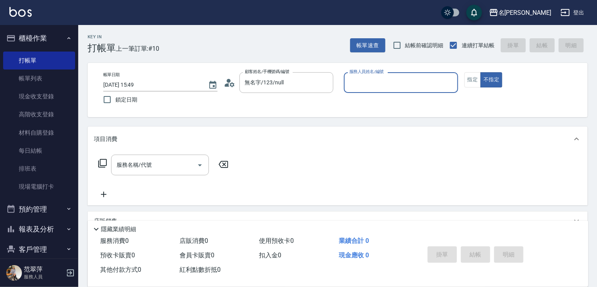
click at [358, 82] on input "服務人員姓名/編號" at bounding box center [400, 83] width 107 height 14
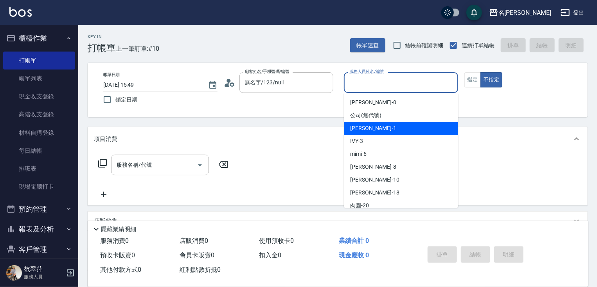
drag, startPoint x: 368, startPoint y: 131, endPoint x: 397, endPoint y: 117, distance: 32.9
click at [368, 131] on span "[PERSON_NAME] -1" at bounding box center [373, 128] width 46 height 8
type input "[PERSON_NAME]-1"
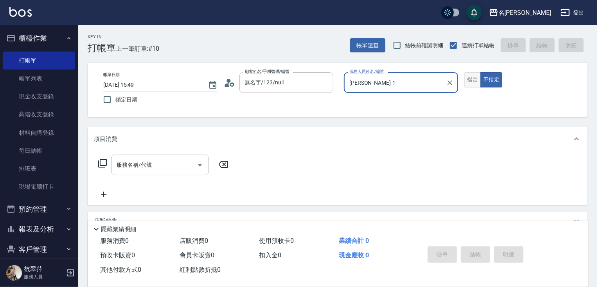
click at [471, 79] on button "指定" at bounding box center [472, 79] width 17 height 15
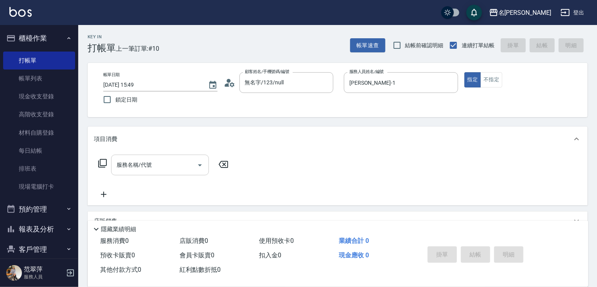
click at [174, 166] on input "服務名稱/代號" at bounding box center [154, 165] width 79 height 14
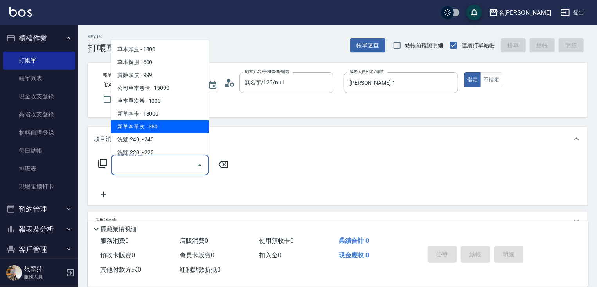
drag, startPoint x: 163, startPoint y: 129, endPoint x: 205, endPoint y: 158, distance: 51.3
click at [164, 130] on span "新草本單次 - 350" at bounding box center [160, 126] width 98 height 13
type input "新草本單次(109)"
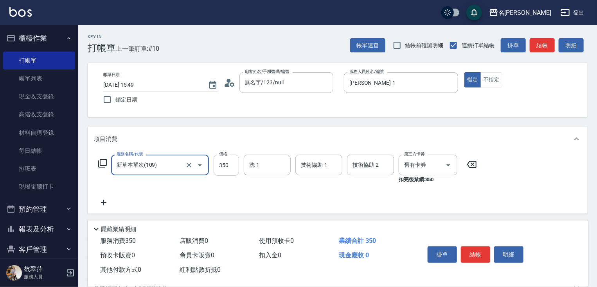
click at [223, 166] on input "350" at bounding box center [226, 165] width 25 height 21
type input "496"
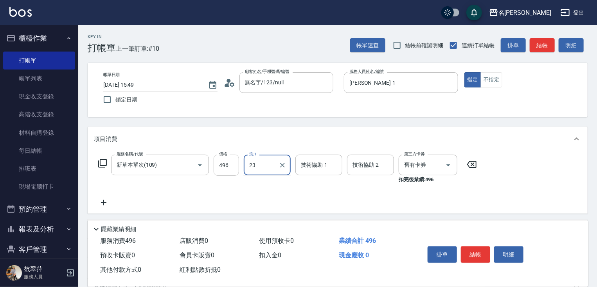
type input "鴨肉-23"
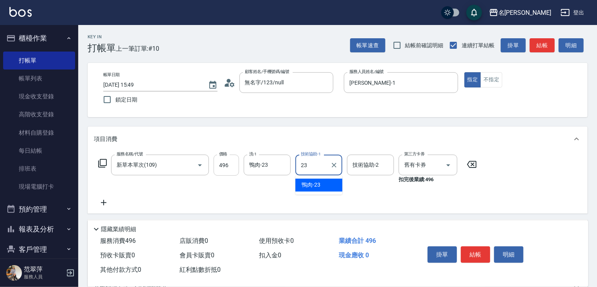
type input "鴨肉-23"
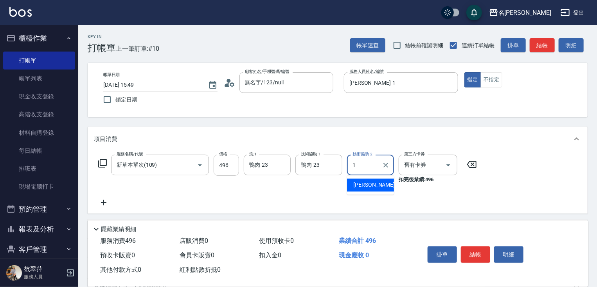
type input "[PERSON_NAME]-1"
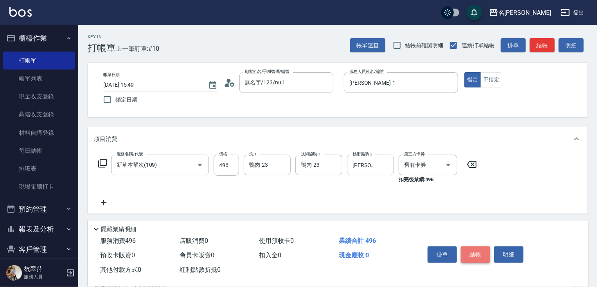
click at [472, 255] on button "結帳" at bounding box center [475, 255] width 29 height 16
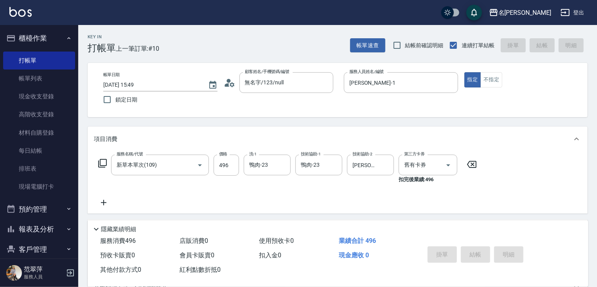
type input "[DATE] 15:50"
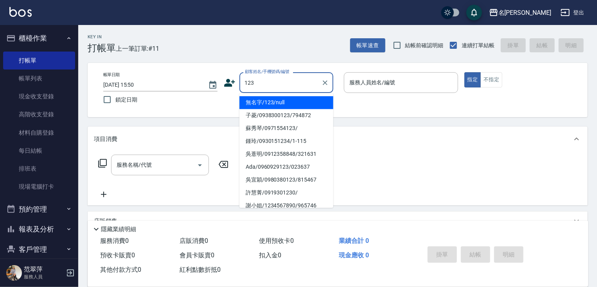
click at [294, 102] on li "無名字/123/null" at bounding box center [286, 102] width 94 height 13
type input "無名字/123/null"
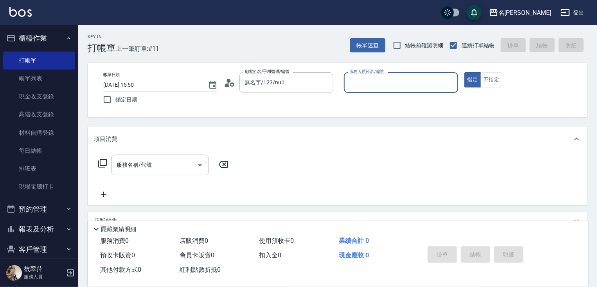
drag, startPoint x: 381, startPoint y: 86, endPoint x: 384, endPoint y: 111, distance: 25.3
click at [382, 90] on div "服務人員姓名/編號" at bounding box center [401, 82] width 114 height 21
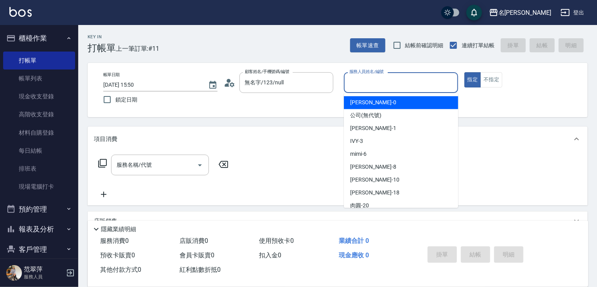
drag, startPoint x: 362, startPoint y: 86, endPoint x: 364, endPoint y: 115, distance: 28.6
click at [362, 93] on div "服務人員姓名/編號" at bounding box center [401, 82] width 114 height 21
drag, startPoint x: 363, startPoint y: 84, endPoint x: 363, endPoint y: 107, distance: 23.5
click at [363, 85] on input "服務人員姓名/編號" at bounding box center [400, 83] width 107 height 14
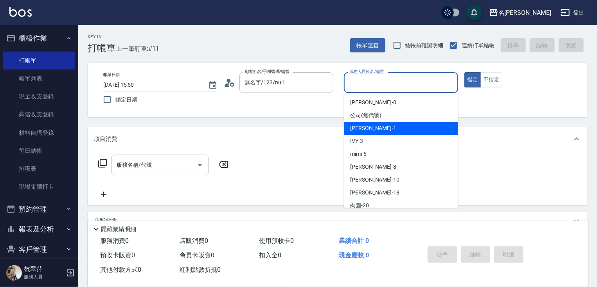
click at [364, 130] on span "[PERSON_NAME] -1" at bounding box center [373, 128] width 46 height 8
type input "[PERSON_NAME]-1"
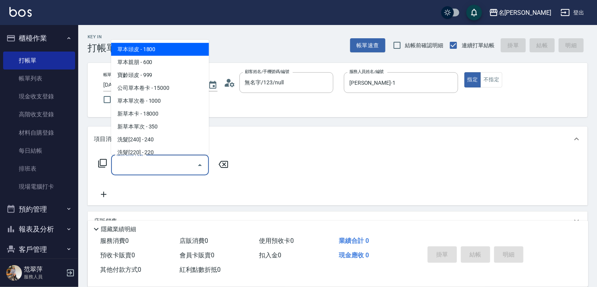
click at [124, 165] on input "服務名稱/代號" at bounding box center [154, 165] width 79 height 14
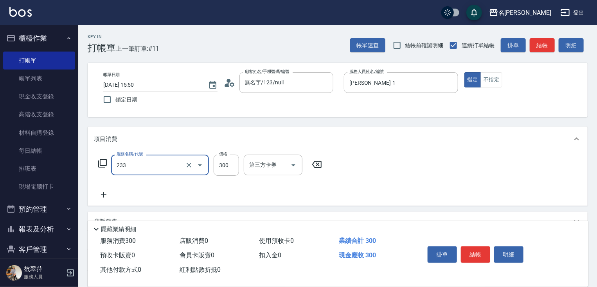
type input "洗髮300(233)"
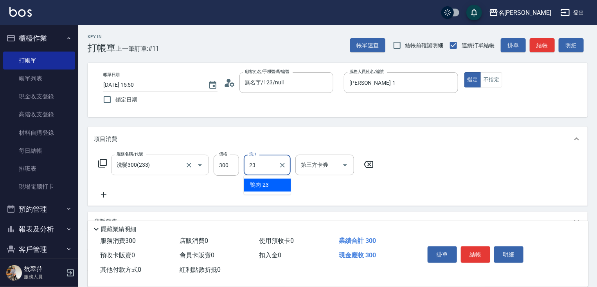
type input "鴨肉-23"
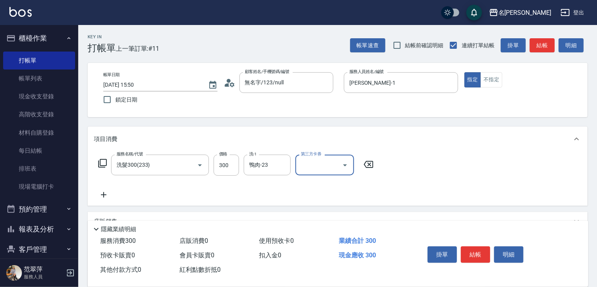
drag, startPoint x: 105, startPoint y: 191, endPoint x: 108, endPoint y: 171, distance: 20.1
click at [105, 190] on icon at bounding box center [104, 194] width 20 height 9
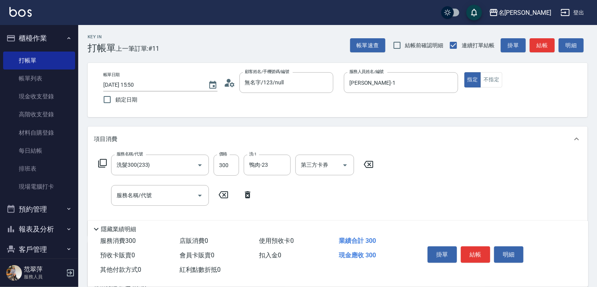
click at [102, 162] on icon at bounding box center [102, 163] width 9 height 9
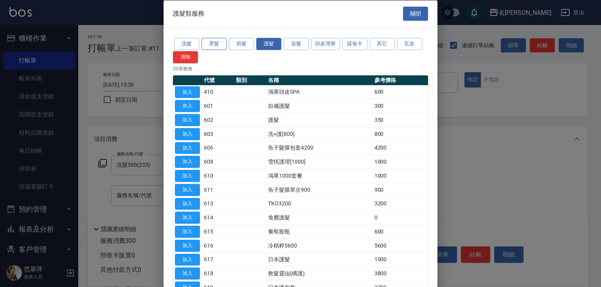
click at [213, 44] on button "燙髮" at bounding box center [213, 44] width 25 height 12
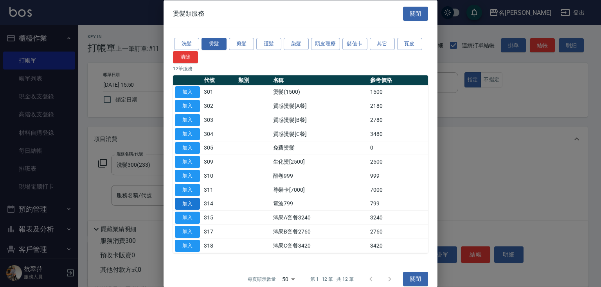
click at [194, 204] on button "加入" at bounding box center [187, 204] width 25 height 12
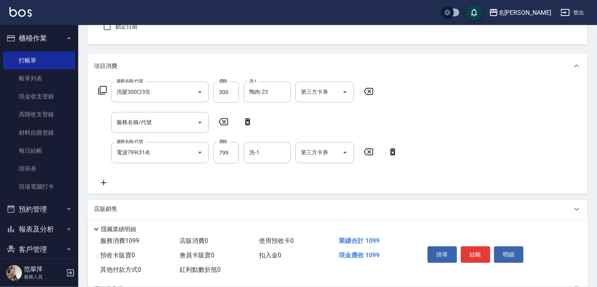
scroll to position [91, 0]
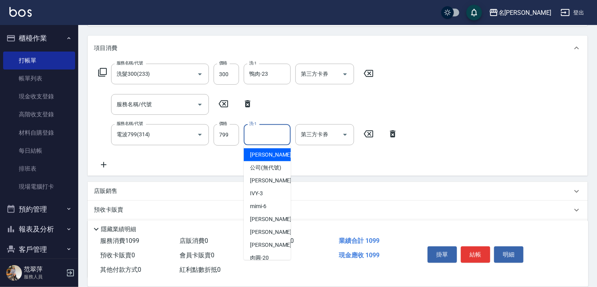
drag, startPoint x: 261, startPoint y: 129, endPoint x: 259, endPoint y: 133, distance: 4.6
click at [261, 131] on input "洗-1" at bounding box center [267, 135] width 40 height 14
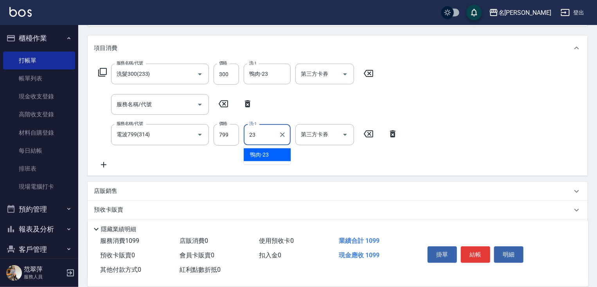
type input "鴨肉-23"
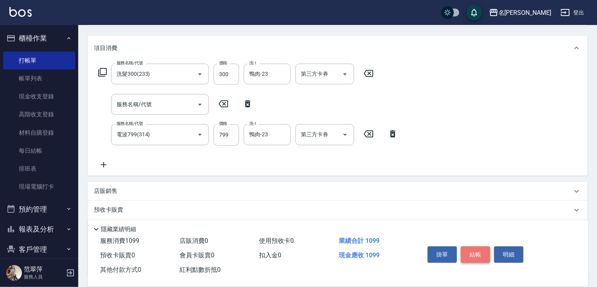
click at [474, 255] on button "結帳" at bounding box center [475, 255] width 29 height 16
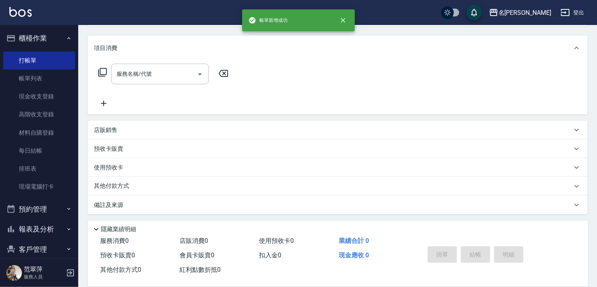
scroll to position [0, 0]
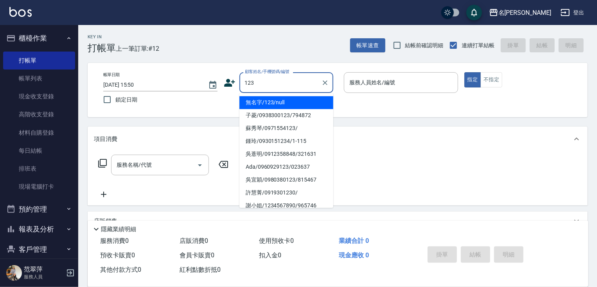
click at [277, 103] on li "無名字/123/null" at bounding box center [286, 102] width 94 height 13
type input "無名字/123/null"
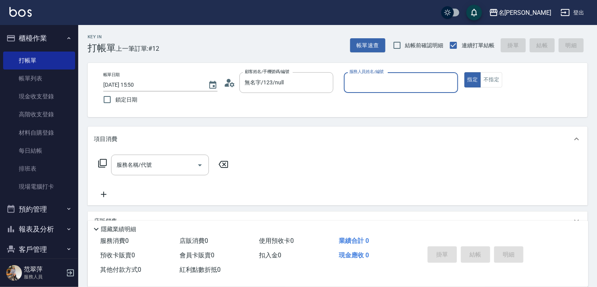
drag, startPoint x: 383, startPoint y: 80, endPoint x: 388, endPoint y: 92, distance: 12.9
click at [385, 83] on input "服務人員姓名/編號" at bounding box center [400, 83] width 107 height 14
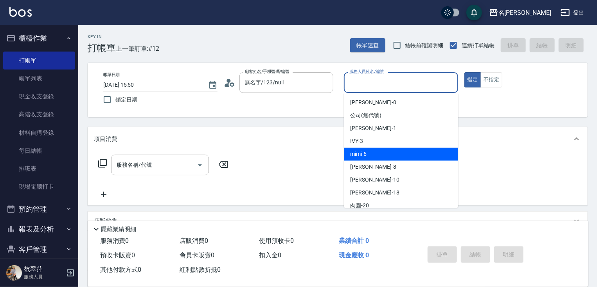
click at [375, 151] on div "mimi -6" at bounding box center [401, 154] width 114 height 13
type input "mimi-6"
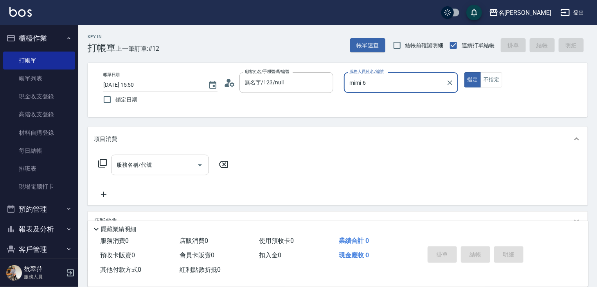
click at [155, 164] on input "服務名稱/代號" at bounding box center [154, 165] width 79 height 14
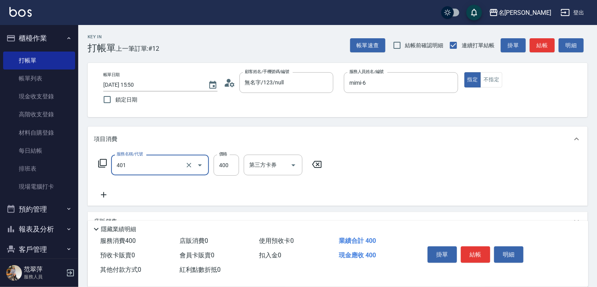
type input "剪髮(400)(401)"
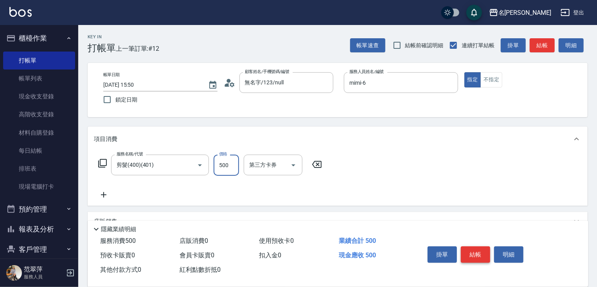
type input "500"
click at [472, 251] on button "結帳" at bounding box center [475, 255] width 29 height 16
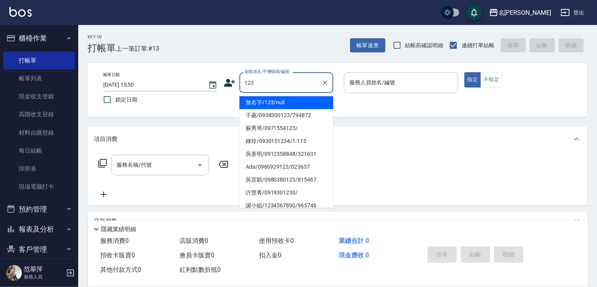
click at [281, 105] on li "無名字/123/null" at bounding box center [286, 102] width 94 height 13
type input "無名字/123/null"
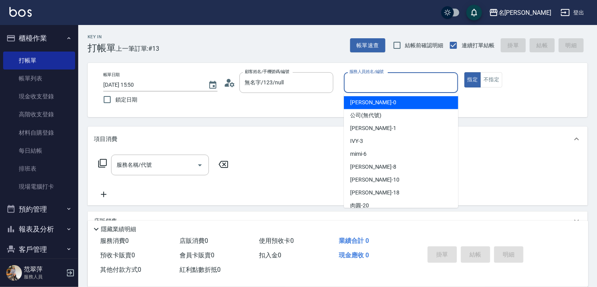
click at [364, 85] on input "服務人員姓名/編號" at bounding box center [400, 83] width 107 height 14
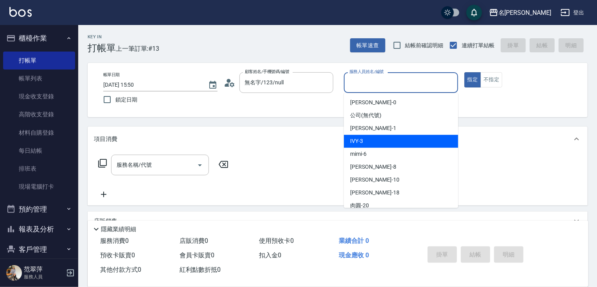
drag, startPoint x: 374, startPoint y: 141, endPoint x: 395, endPoint y: 131, distance: 23.3
click at [374, 141] on div "IVY -3" at bounding box center [401, 141] width 114 height 13
type input "IVY-3"
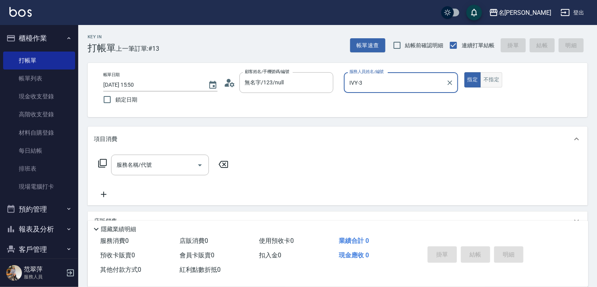
click at [492, 78] on button "不指定" at bounding box center [491, 79] width 22 height 15
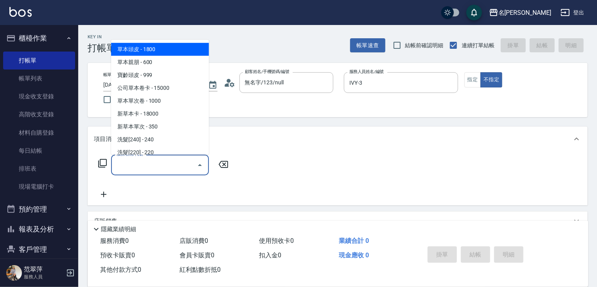
click at [164, 161] on input "服務名稱/代號" at bounding box center [154, 165] width 79 height 14
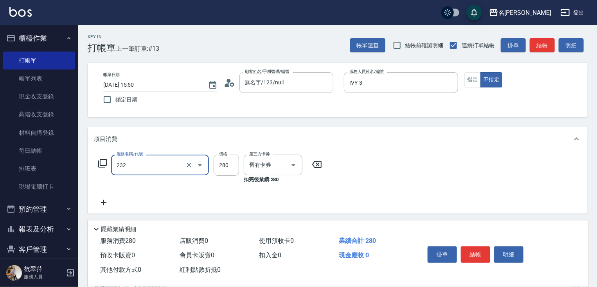
type input "洗髮卷280(232)"
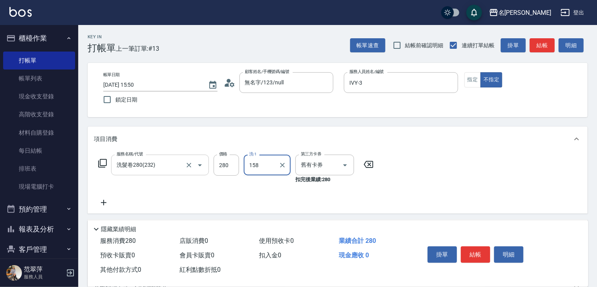
type input "158"
click at [251, 162] on div "洗-1 洗-1" at bounding box center [267, 165] width 47 height 21
type input "[PERSON_NAME]-18"
click at [467, 252] on button "結帳" at bounding box center [475, 255] width 29 height 16
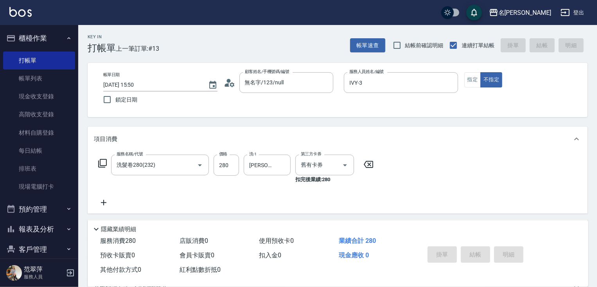
type input "[DATE] 15:51"
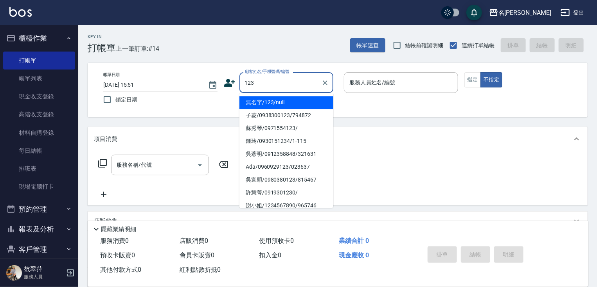
click at [285, 108] on li "無名字/123/null" at bounding box center [286, 102] width 94 height 13
type input "無名字/123/null"
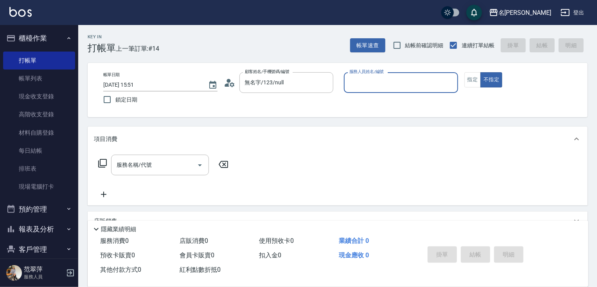
click at [382, 85] on input "服務人員姓名/編號" at bounding box center [400, 83] width 107 height 14
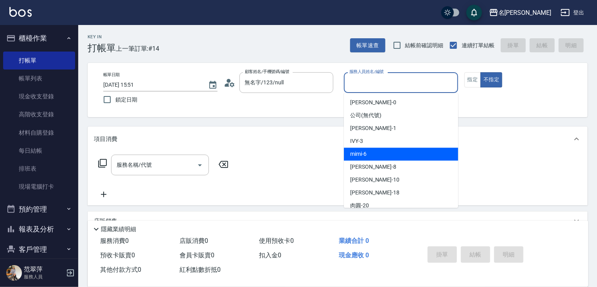
click at [380, 156] on div "mimi -6" at bounding box center [401, 154] width 114 height 13
type input "mimi-6"
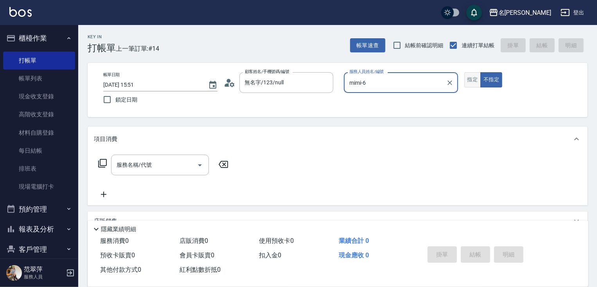
click at [469, 80] on button "指定" at bounding box center [472, 79] width 17 height 15
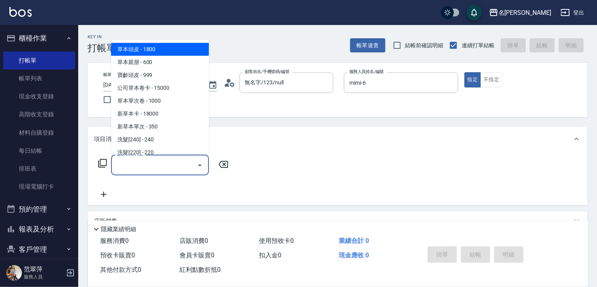
drag, startPoint x: 175, startPoint y: 168, endPoint x: 155, endPoint y: 163, distance: 20.5
click at [171, 168] on input "服務名稱/代號" at bounding box center [154, 165] width 79 height 14
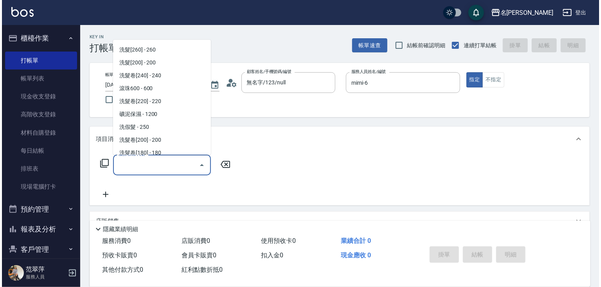
scroll to position [172, 0]
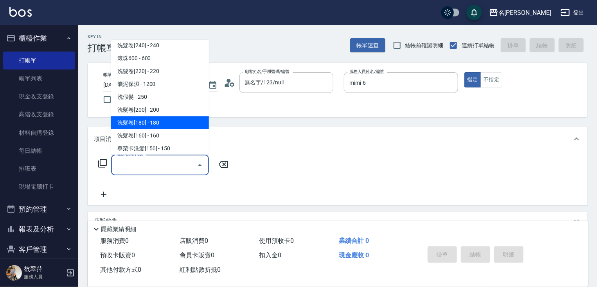
click at [139, 125] on span "洗髮卷[180] - 180" at bounding box center [160, 123] width 98 height 13
type input "洗髮卷[180](214)"
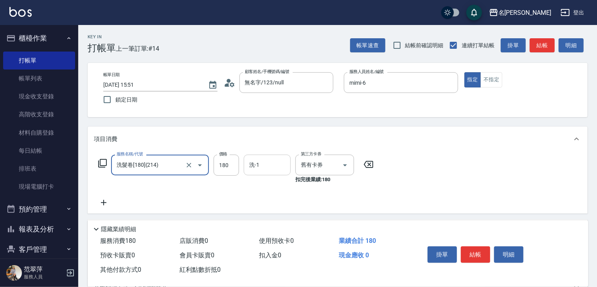
click at [279, 174] on div "洗-1" at bounding box center [267, 165] width 47 height 21
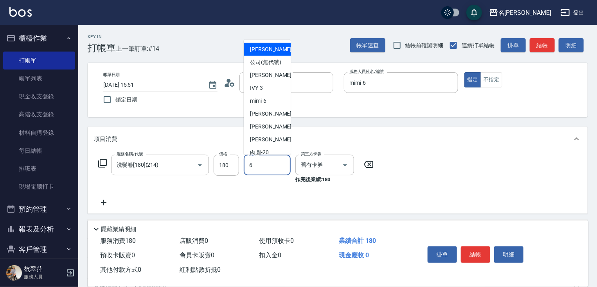
type input "mimi-6"
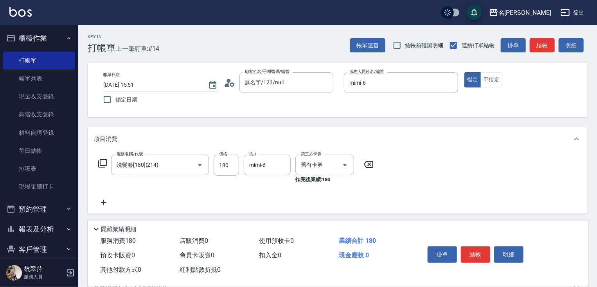
click at [102, 200] on icon at bounding box center [104, 202] width 20 height 9
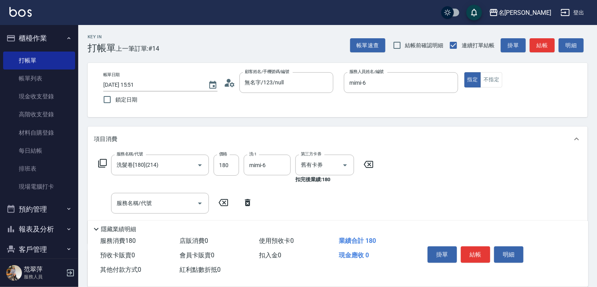
click at [106, 162] on icon at bounding box center [102, 163] width 9 height 9
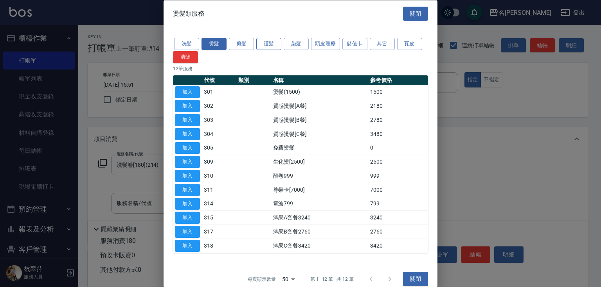
click at [273, 41] on button "護髮" at bounding box center [268, 44] width 25 height 12
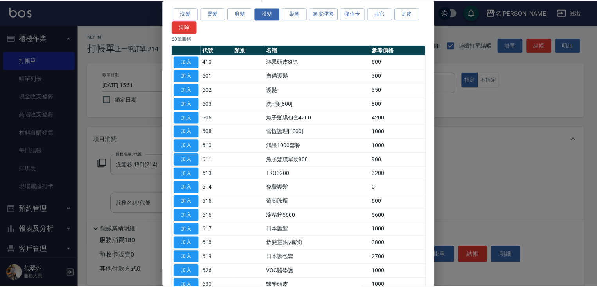
scroll to position [31, 0]
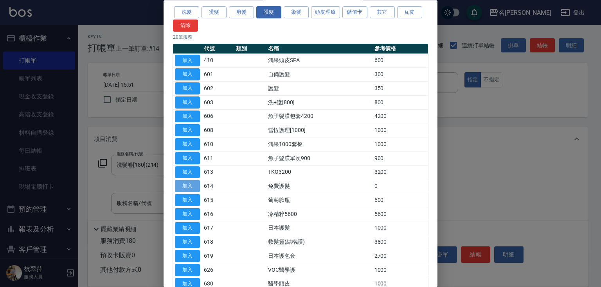
click at [184, 181] on button "加入" at bounding box center [187, 187] width 25 height 12
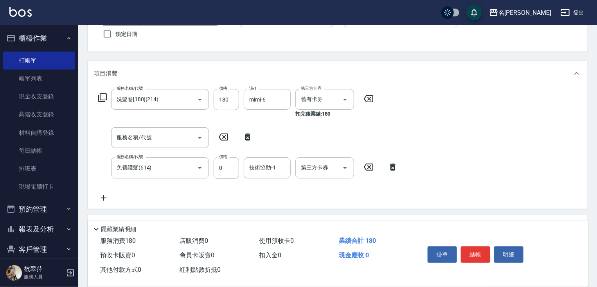
scroll to position [79, 0]
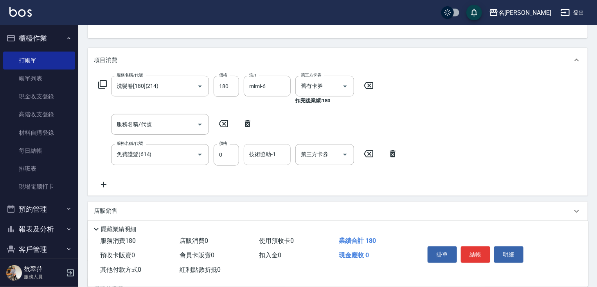
click at [269, 152] on div "技術協助-1 技術協助-1" at bounding box center [267, 154] width 47 height 21
type input "mimi-6"
drag, startPoint x: 474, startPoint y: 249, endPoint x: 470, endPoint y: 248, distance: 4.8
click at [474, 249] on button "結帳" at bounding box center [475, 255] width 29 height 16
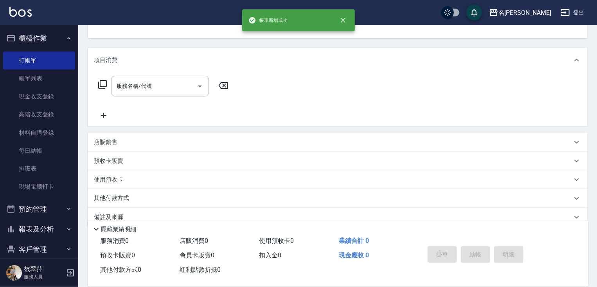
scroll to position [76, 0]
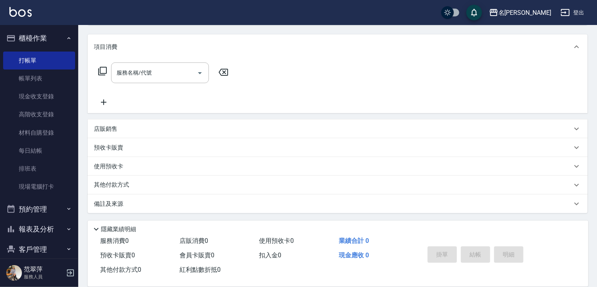
click at [597, 22] on html "名留竹林 登出 櫃檯作業 打帳單 帳單列表 現金收支登錄 高階收支登錄 材料自購登錄 每日結帳 排班表 現場電腦打卡 預約管理 預約管理 單日預約紀錄 單週預…" at bounding box center [298, 98] width 597 height 380
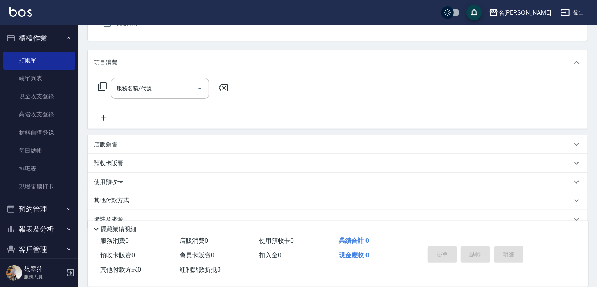
scroll to position [61, 0]
